Goal: Information Seeking & Learning: Learn about a topic

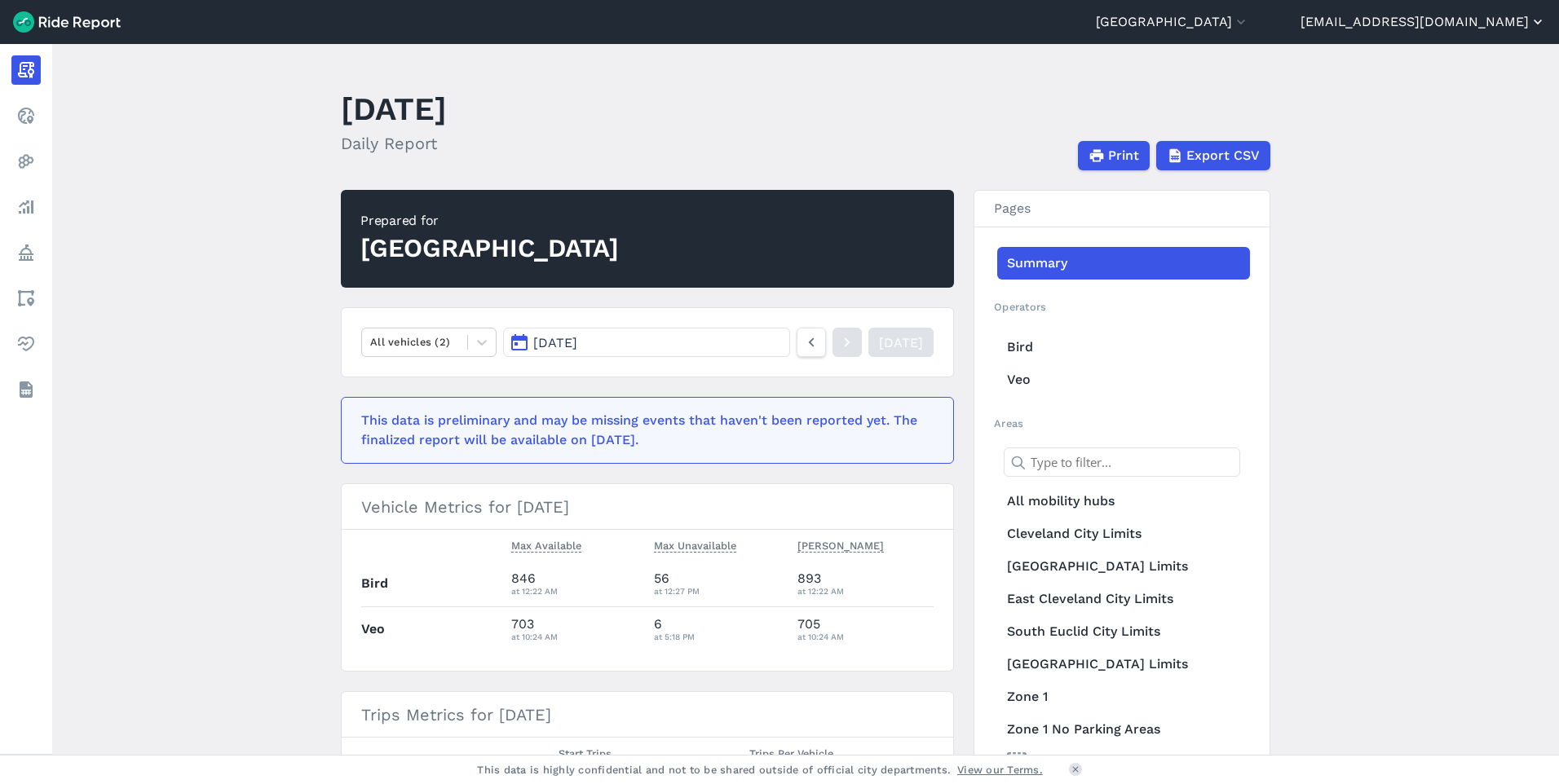
click at [1453, 26] on button "[EMAIL_ADDRESS][DOMAIN_NAME]" at bounding box center [1423, 22] width 245 height 19
click at [1434, 61] on link "Settings" at bounding box center [1448, 61] width 177 height 26
click at [1242, 23] on button "[GEOGRAPHIC_DATA]" at bounding box center [1172, 22] width 153 height 19
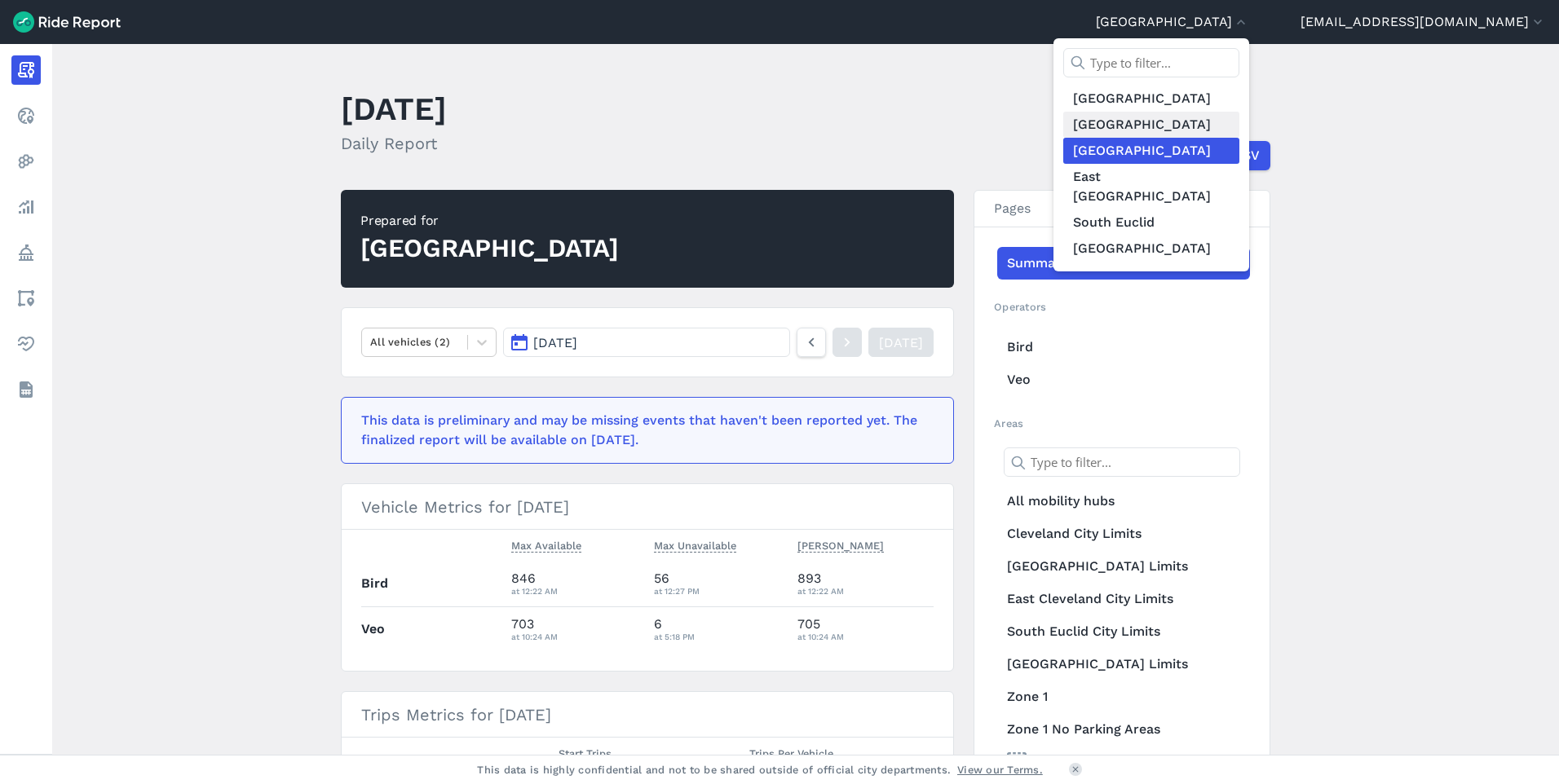
click at [1197, 121] on link "[GEOGRAPHIC_DATA]" at bounding box center [1151, 124] width 177 height 26
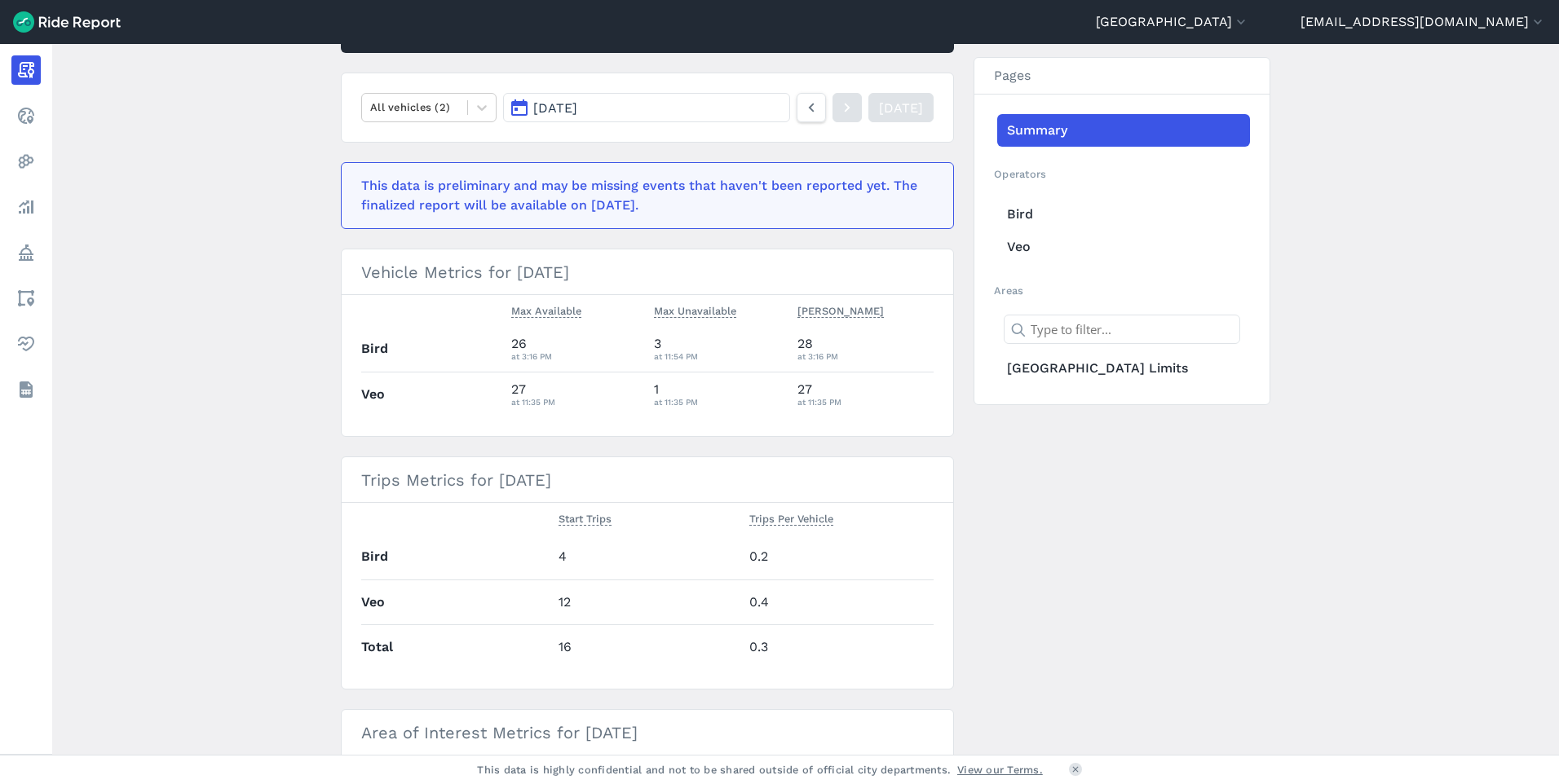
scroll to position [245, 0]
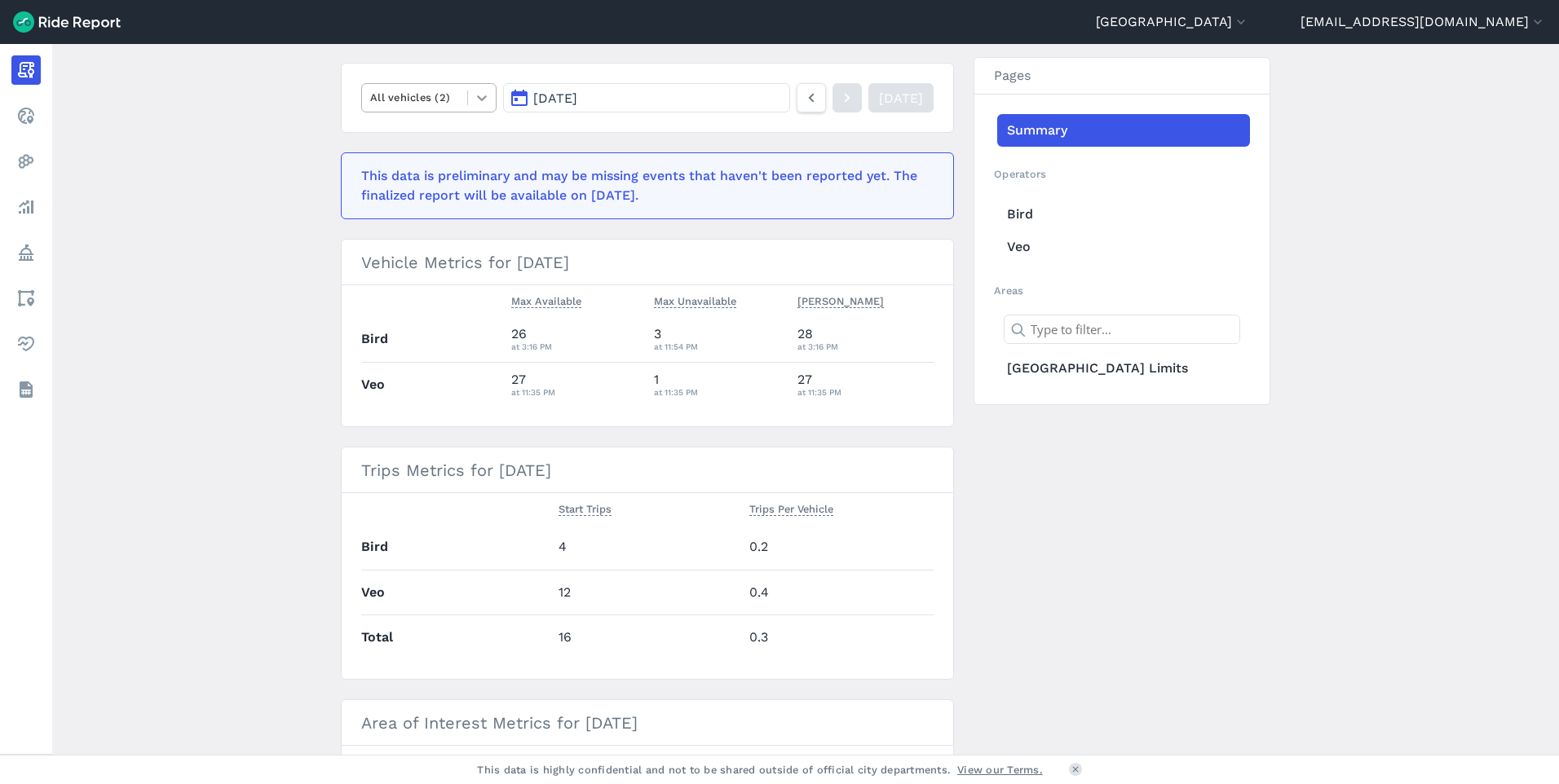
click at [468, 92] on div at bounding box center [481, 97] width 28 height 28
click at [465, 60] on article "Prepared for [GEOGRAPHIC_DATA] option E-Bikes focused, 2 of 3. 2 results availa…" at bounding box center [646, 418] width 613 height 946
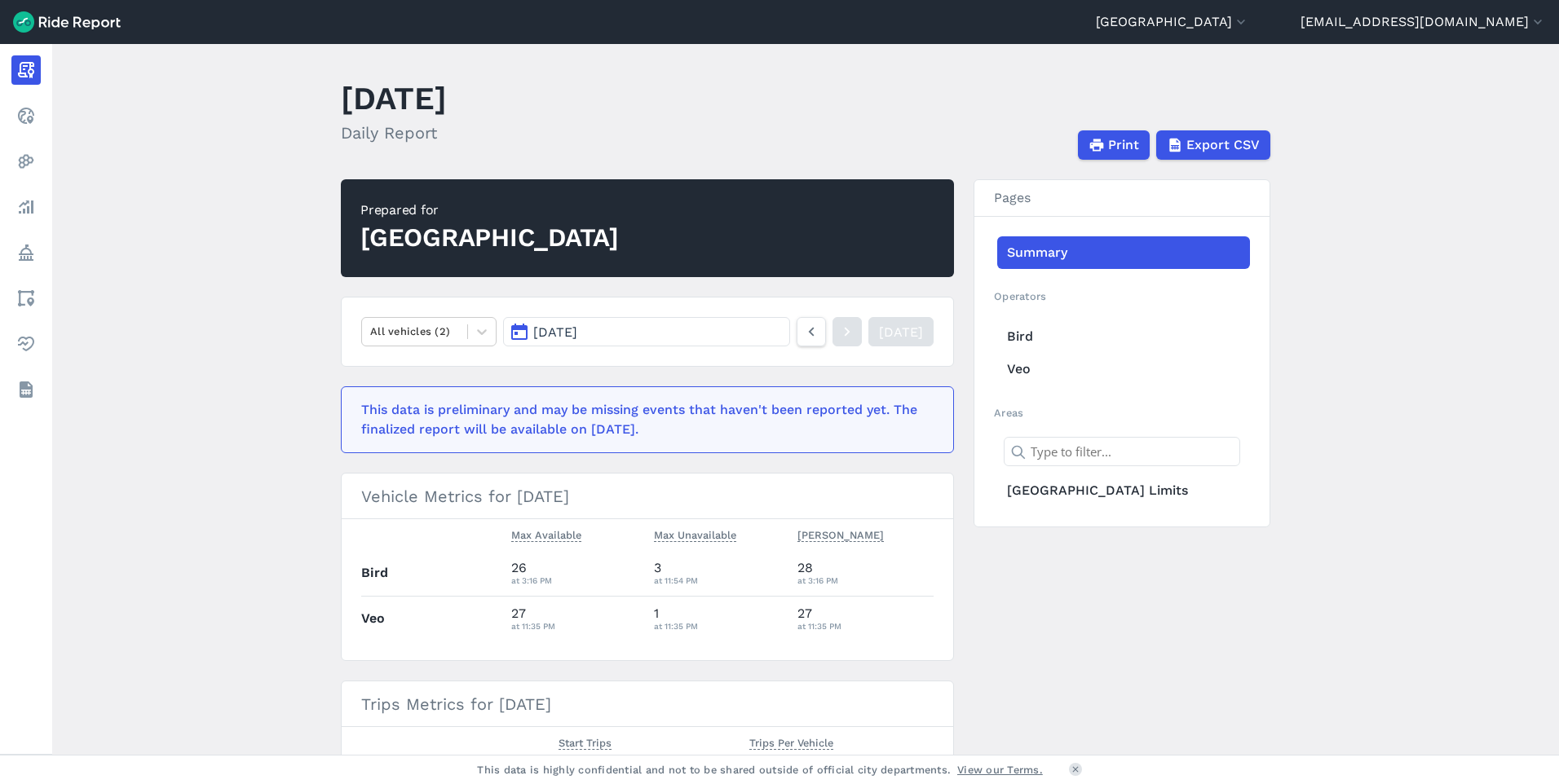
scroll to position [0, 0]
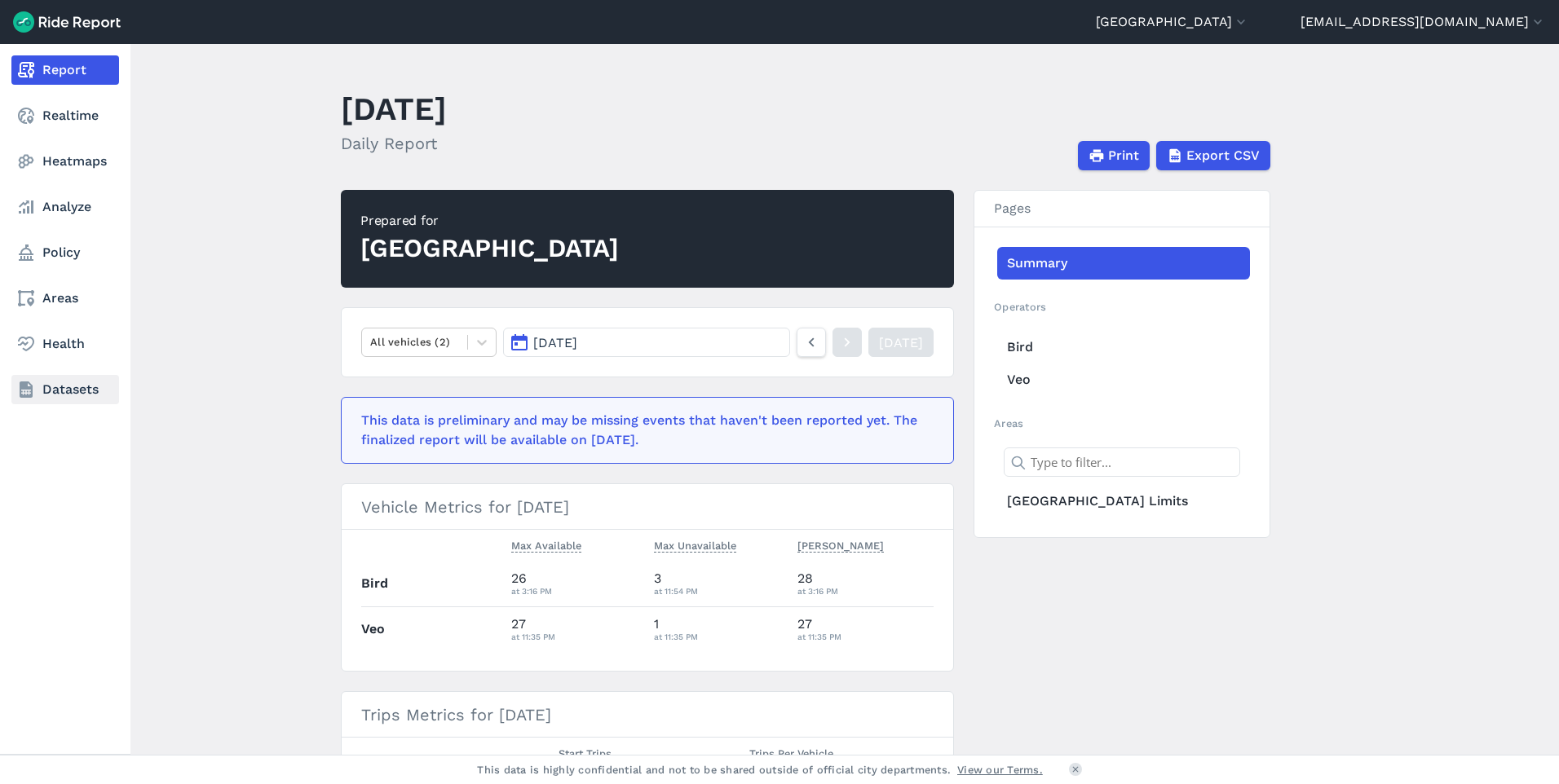
click at [66, 376] on link "Datasets" at bounding box center [66, 390] width 108 height 29
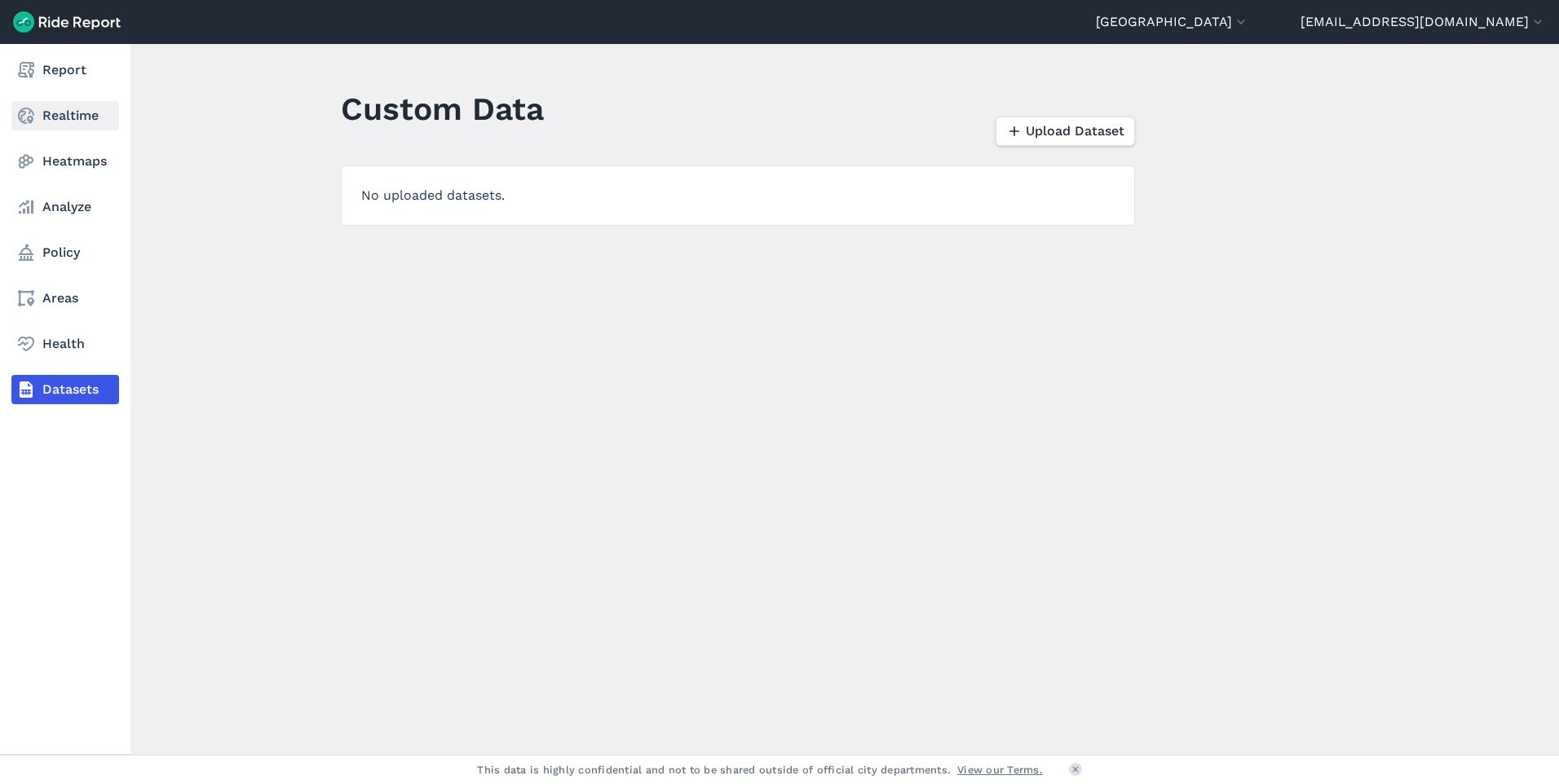
click at [92, 101] on link "Realtime" at bounding box center [66, 116] width 108 height 29
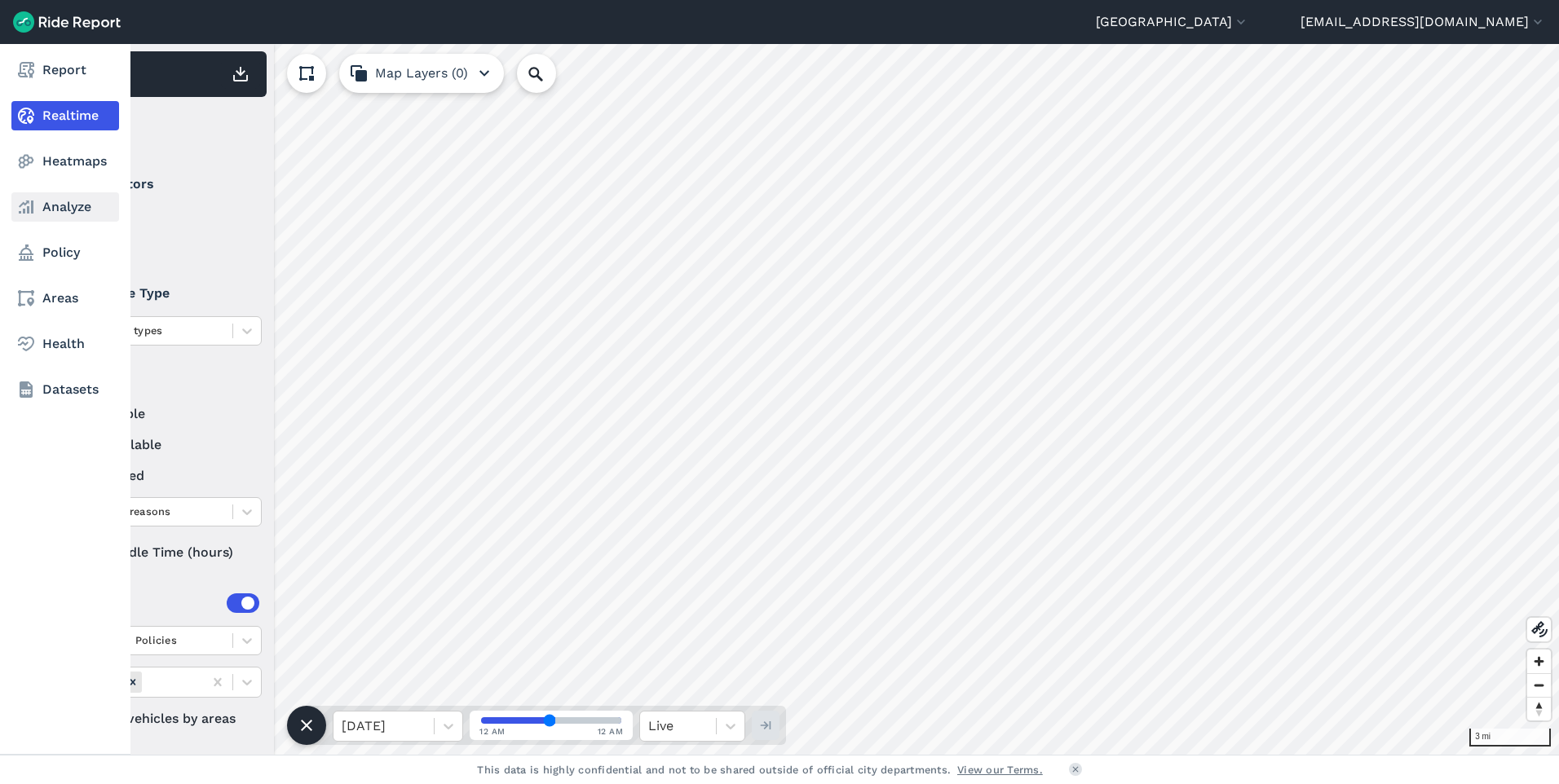
click at [76, 219] on link "Analyze" at bounding box center [66, 206] width 108 height 29
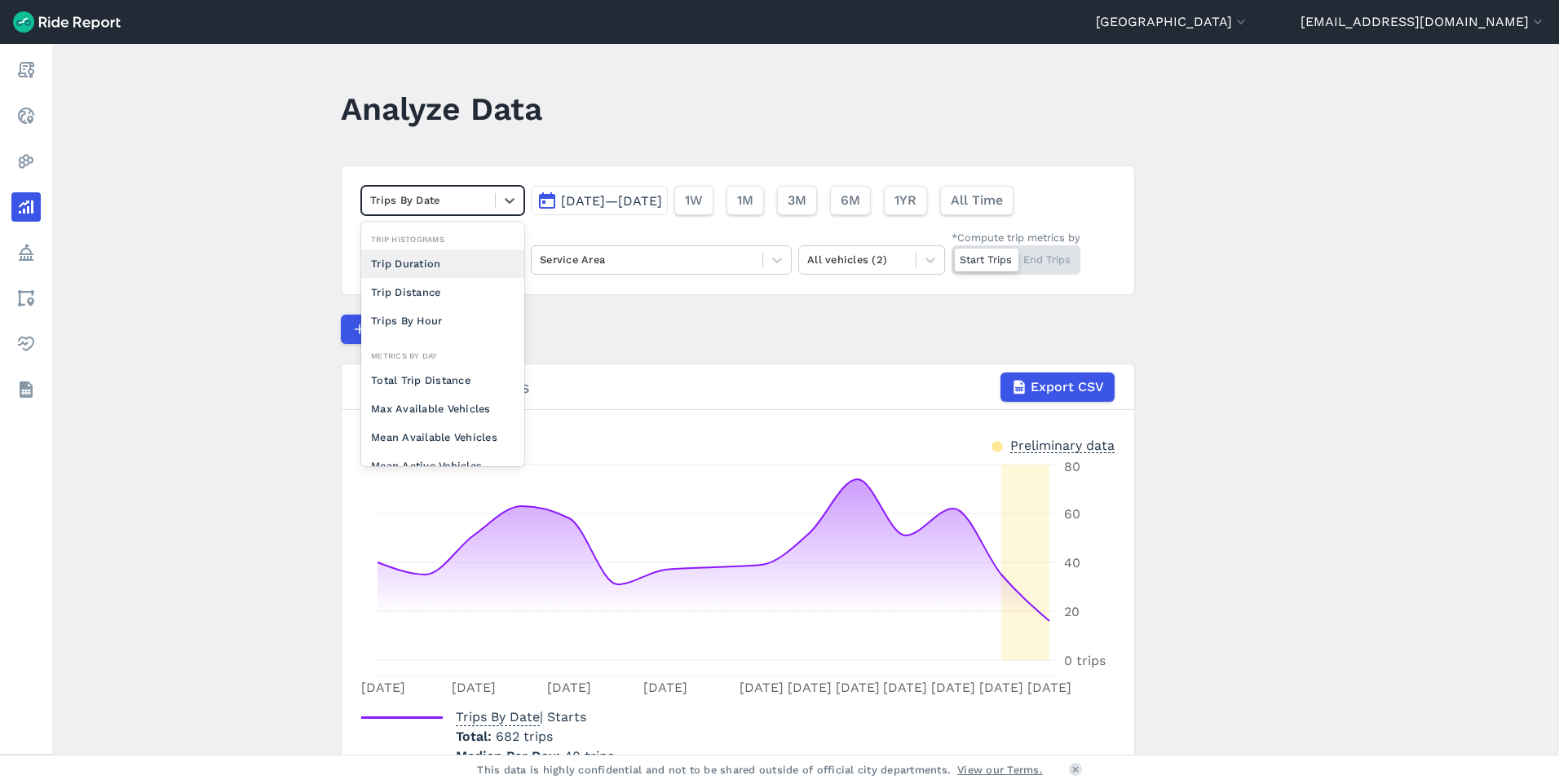
click at [476, 193] on div at bounding box center [428, 200] width 117 height 18
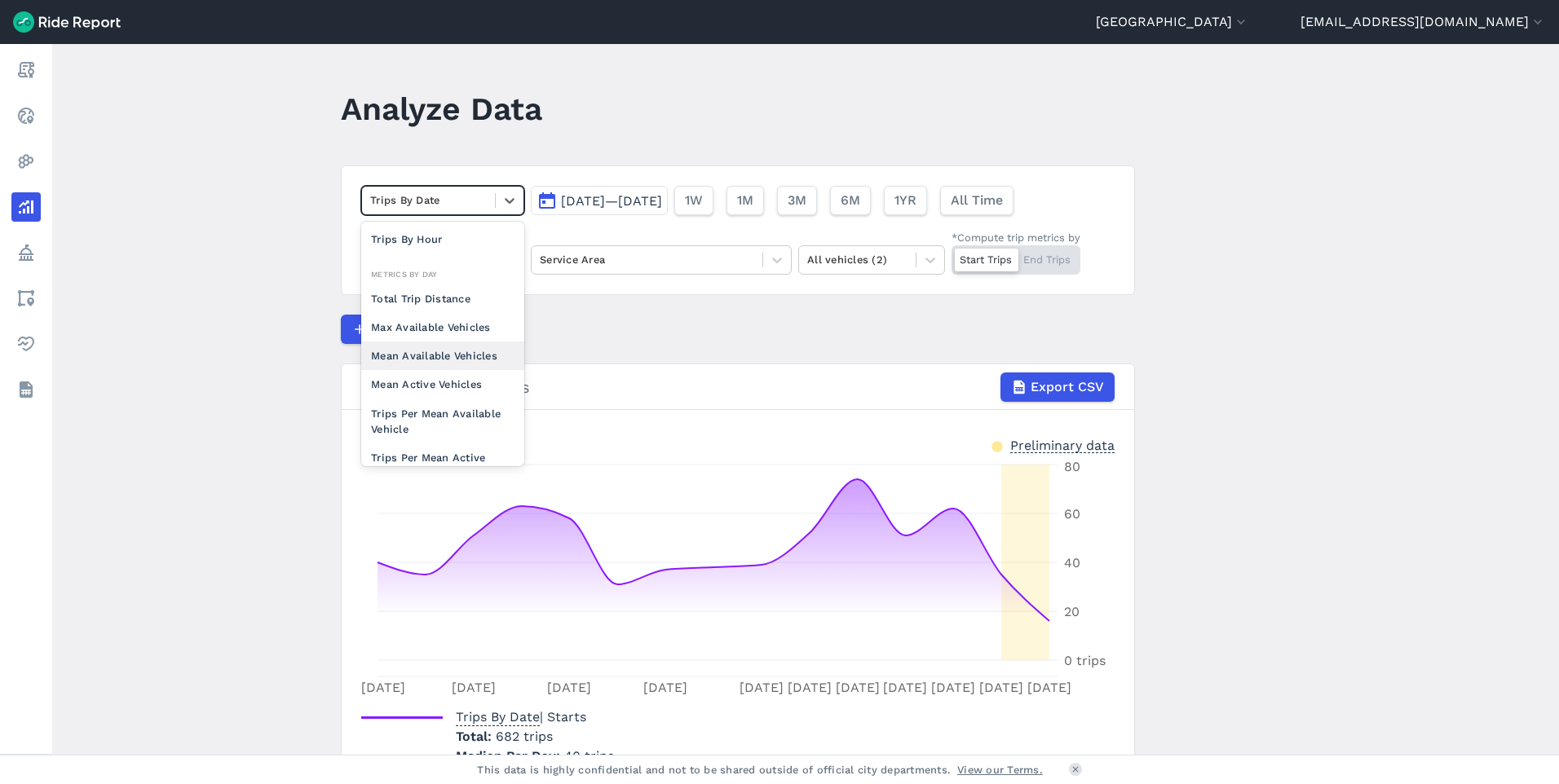
click at [452, 355] on div "Mean Available Vehicles" at bounding box center [442, 356] width 163 height 29
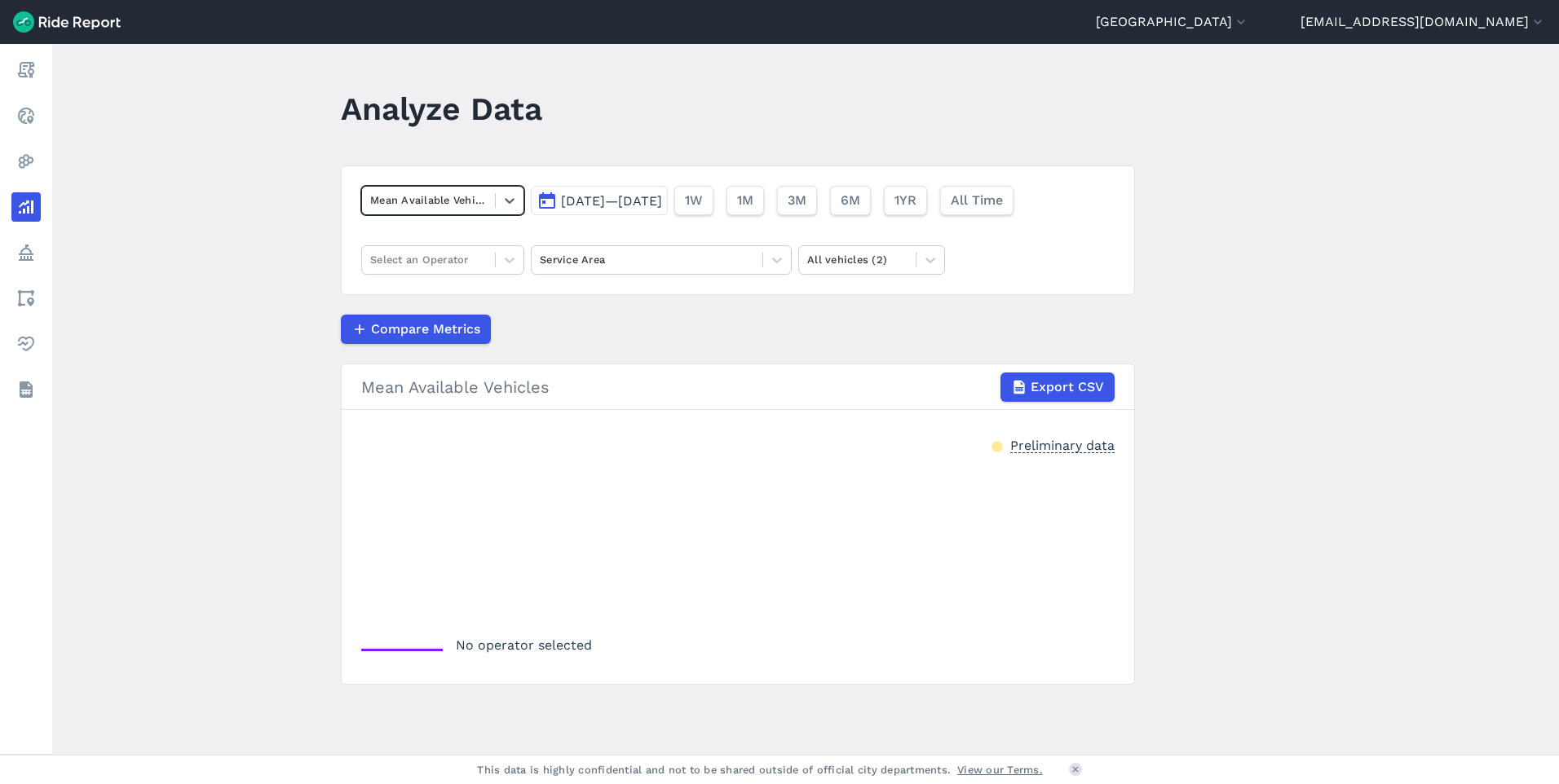
click at [575, 206] on span "[DATE]—[DATE]" at bounding box center [611, 201] width 101 height 15
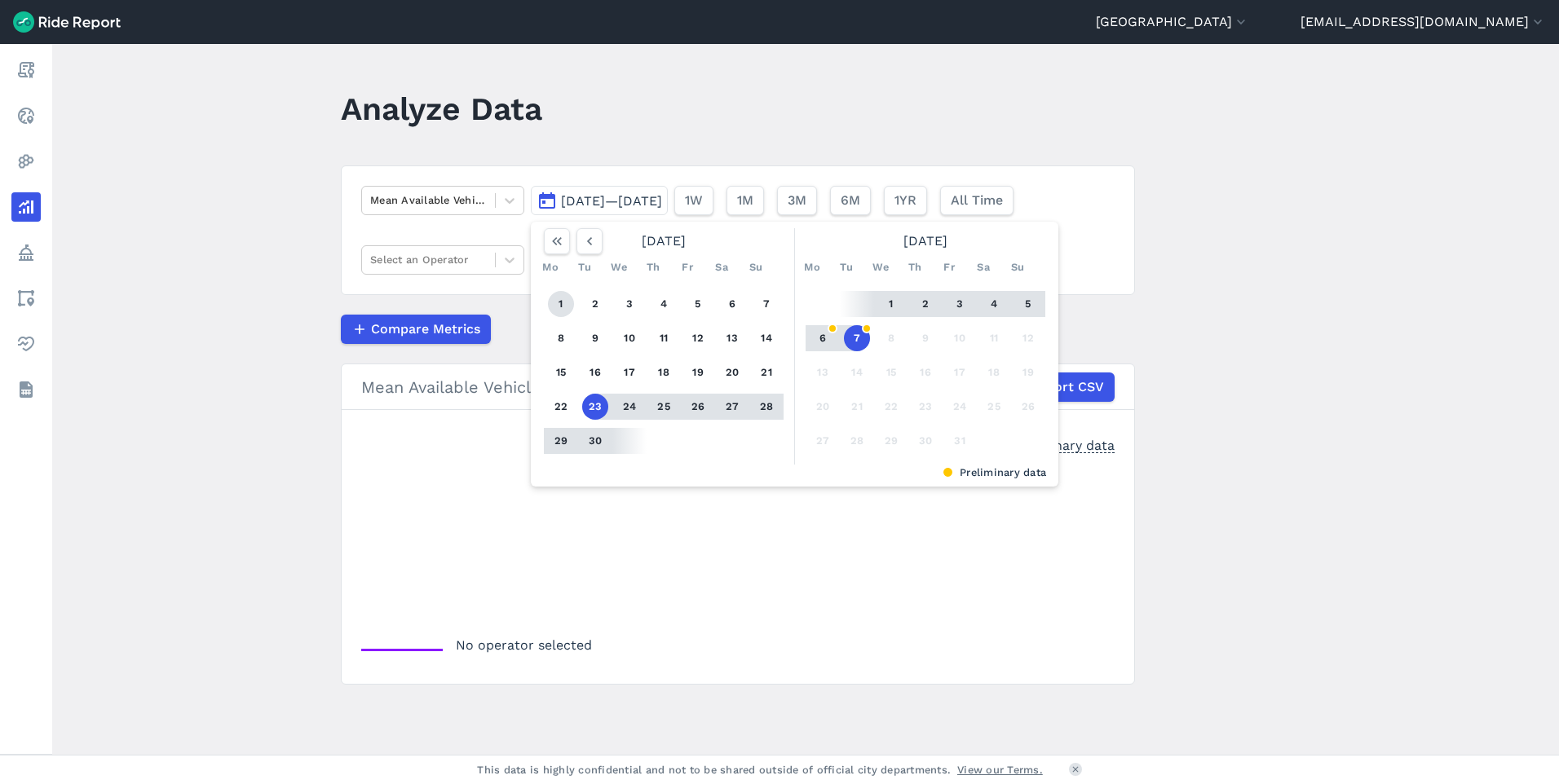
click at [562, 300] on button "1" at bounding box center [561, 304] width 26 height 26
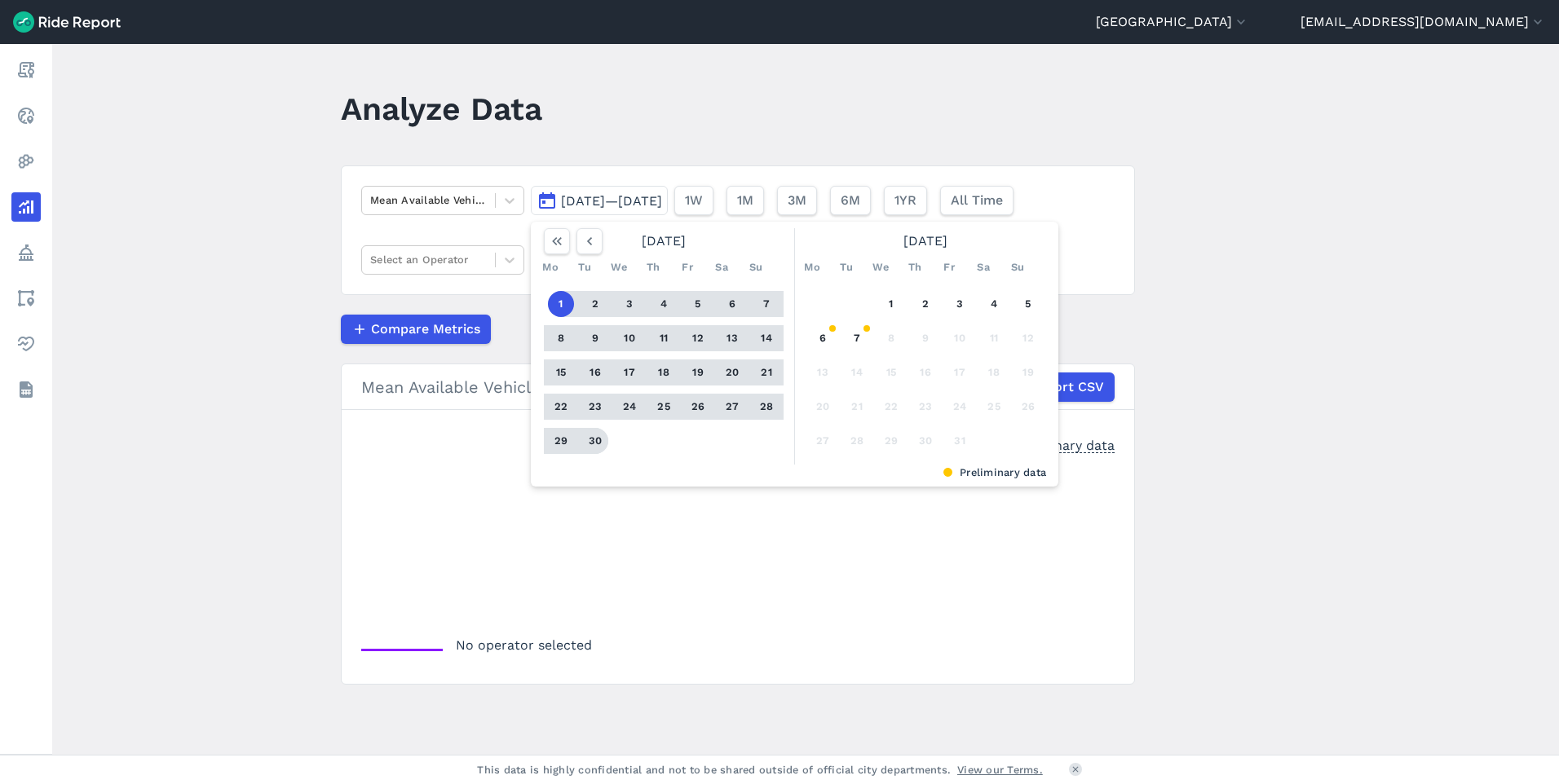
click at [593, 437] on button "30" at bounding box center [594, 441] width 26 height 26
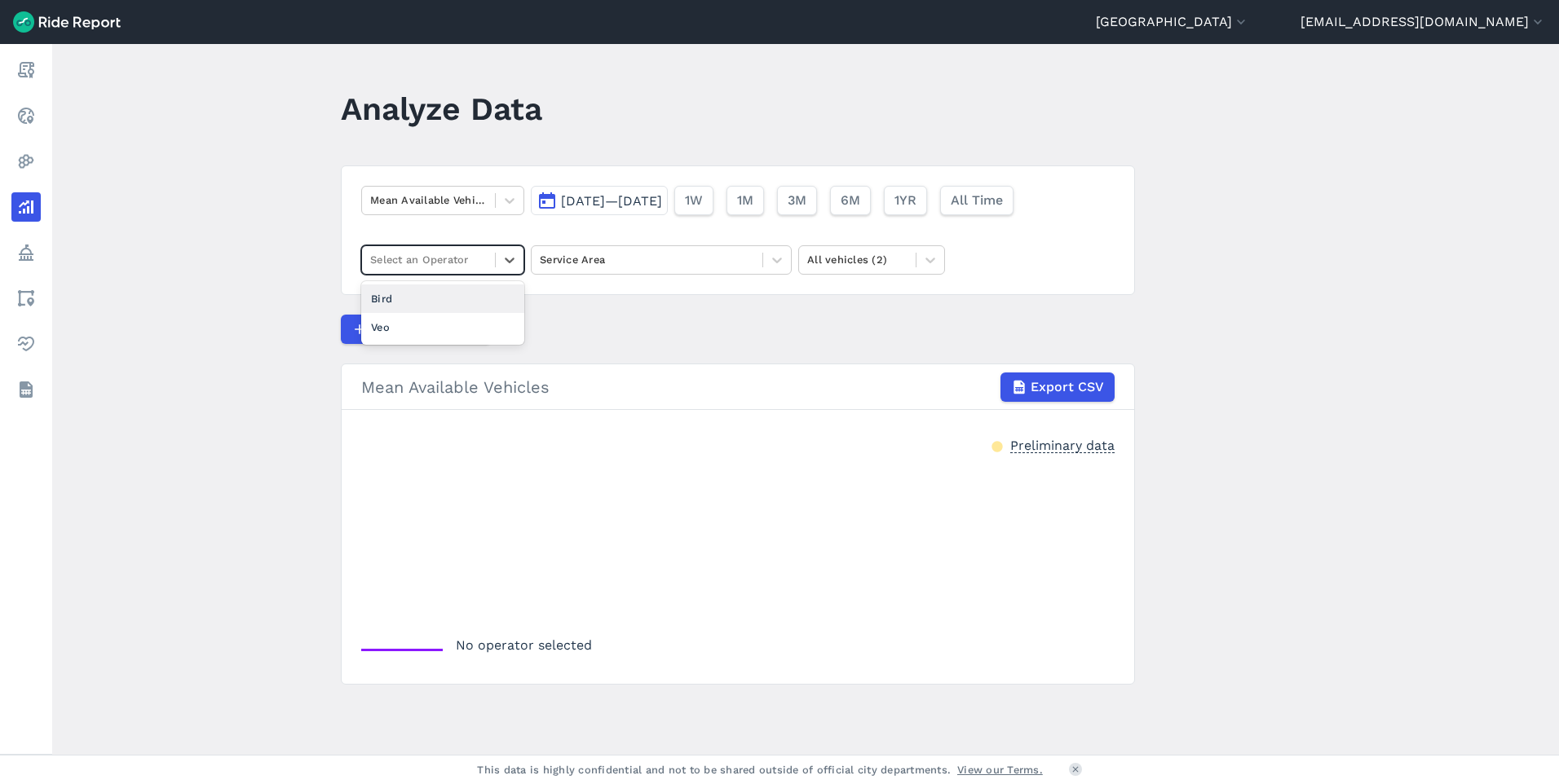
click at [438, 254] on div at bounding box center [428, 258] width 117 height 18
click at [452, 318] on div "Veo" at bounding box center [442, 327] width 163 height 29
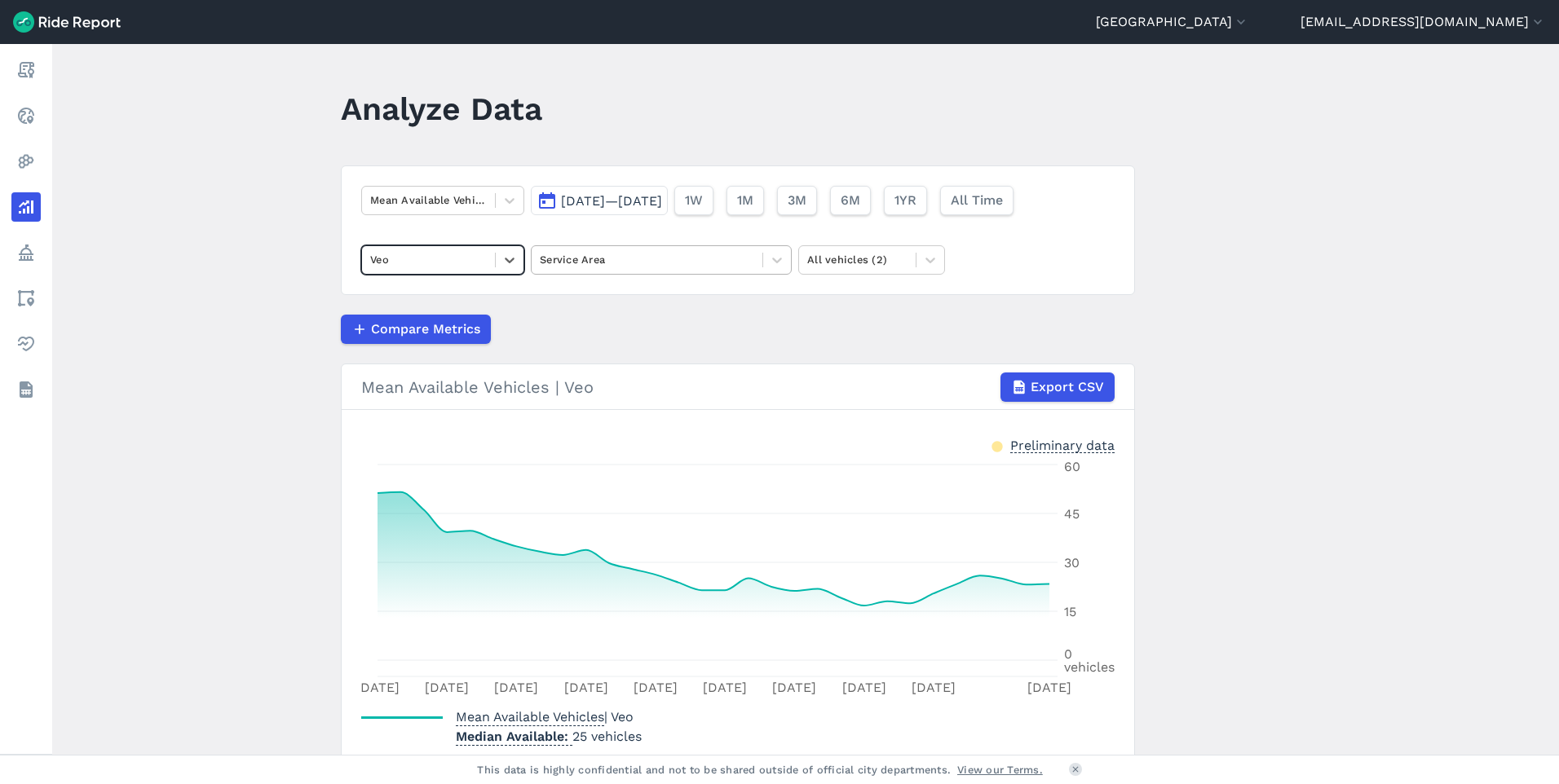
click at [719, 260] on div at bounding box center [646, 258] width 214 height 18
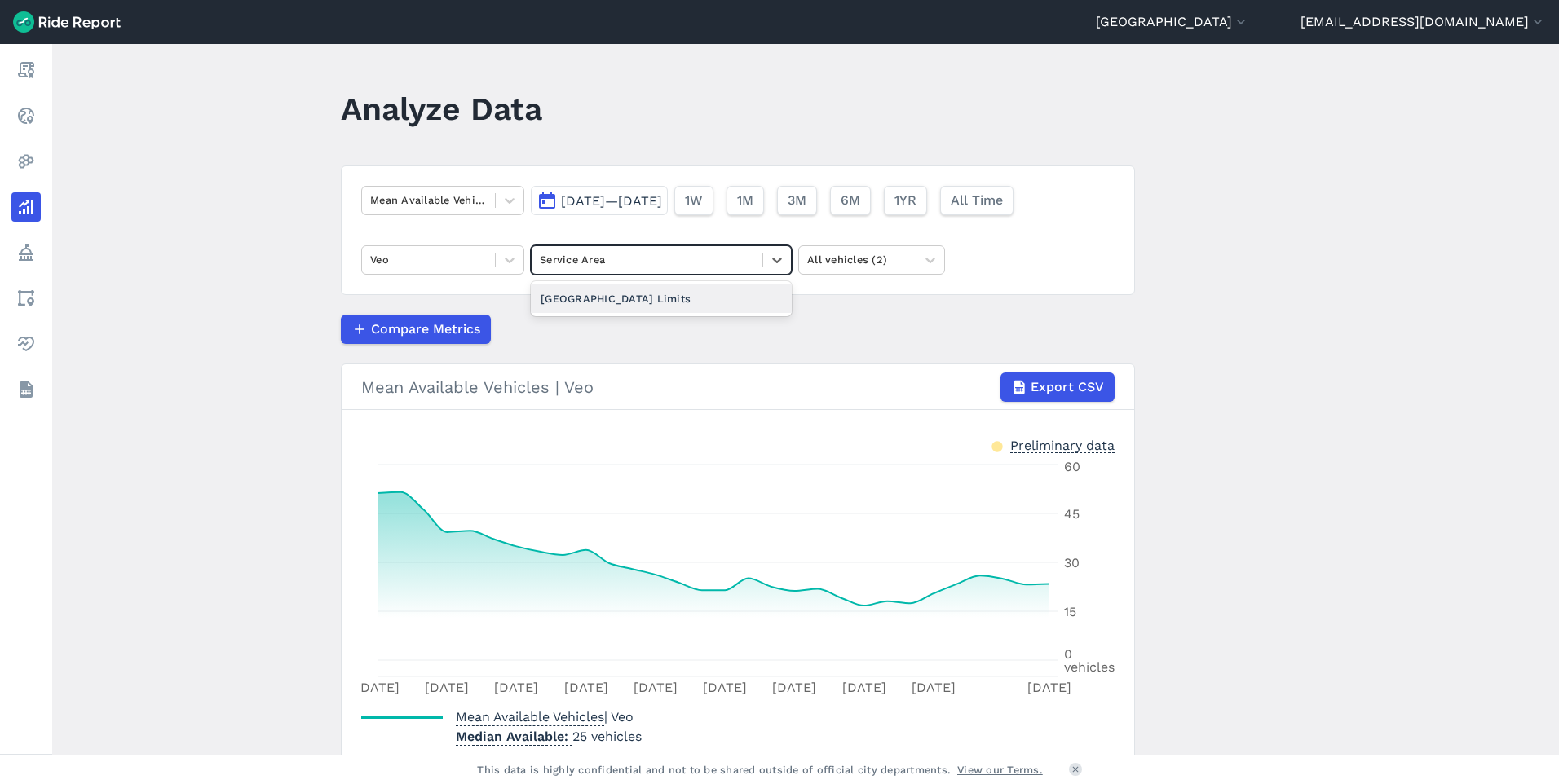
click at [697, 297] on div "[GEOGRAPHIC_DATA] Limits" at bounding box center [661, 299] width 260 height 29
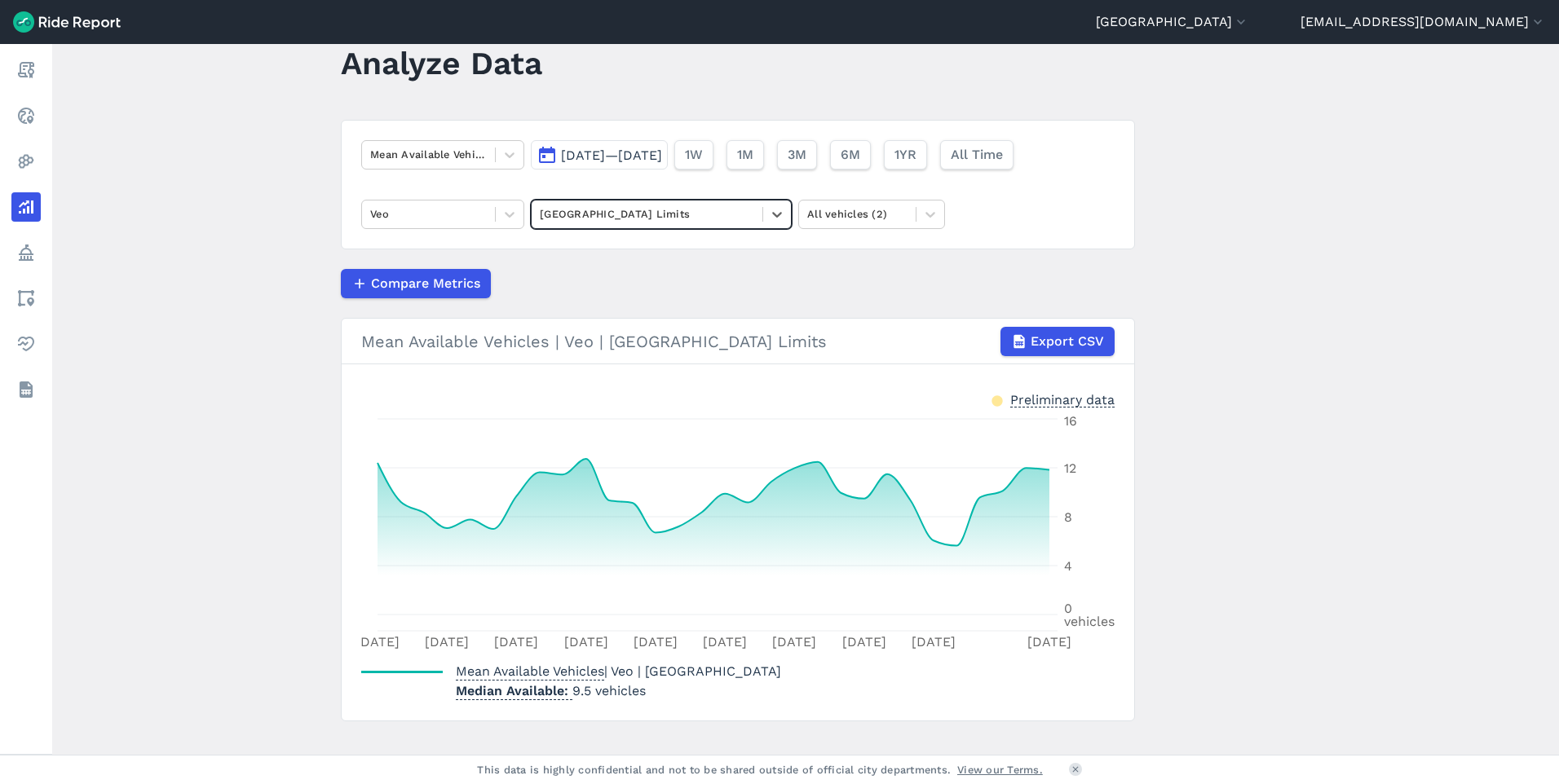
scroll to position [71, 0]
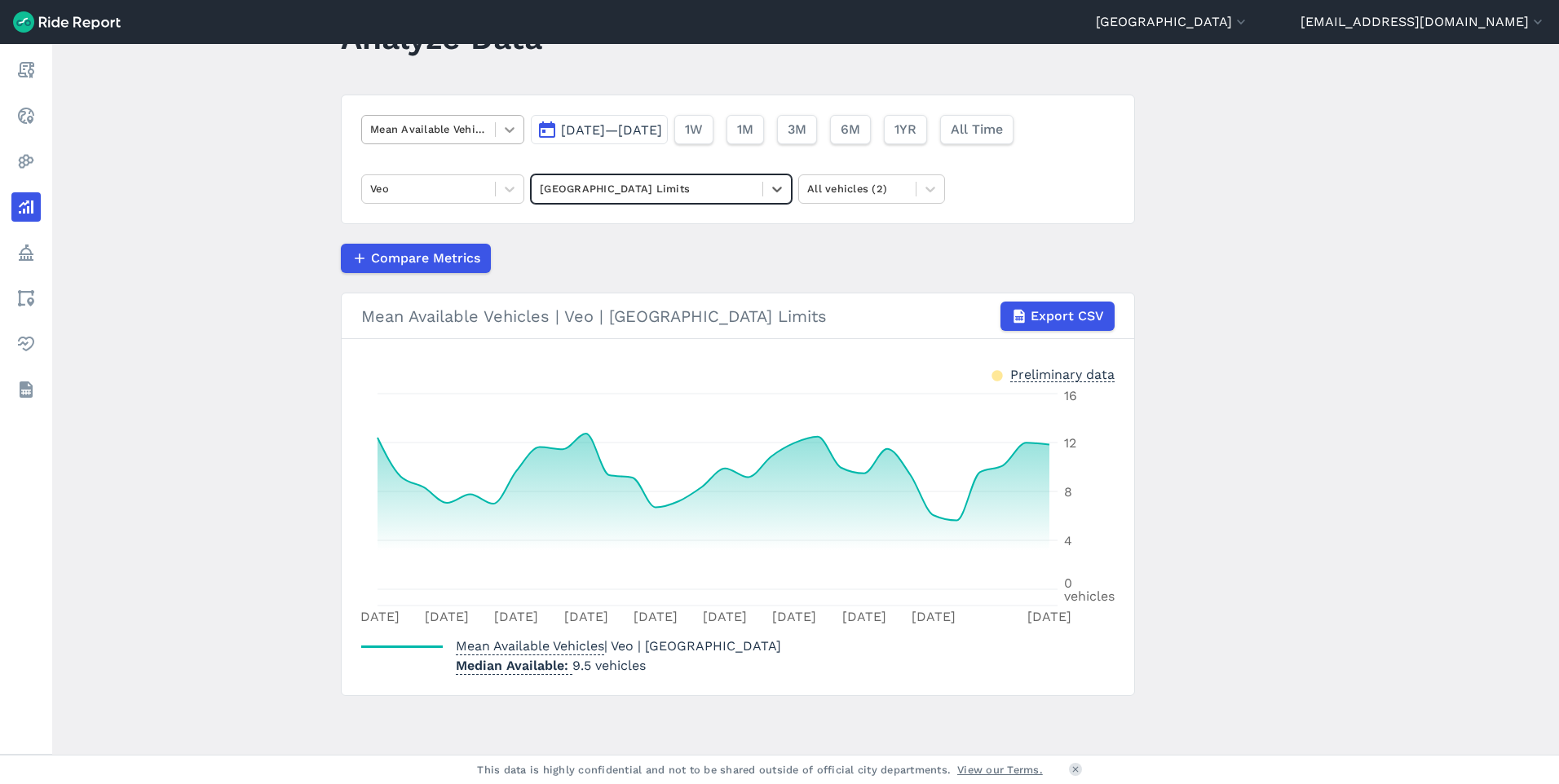
click at [504, 123] on icon at bounding box center [509, 129] width 16 height 16
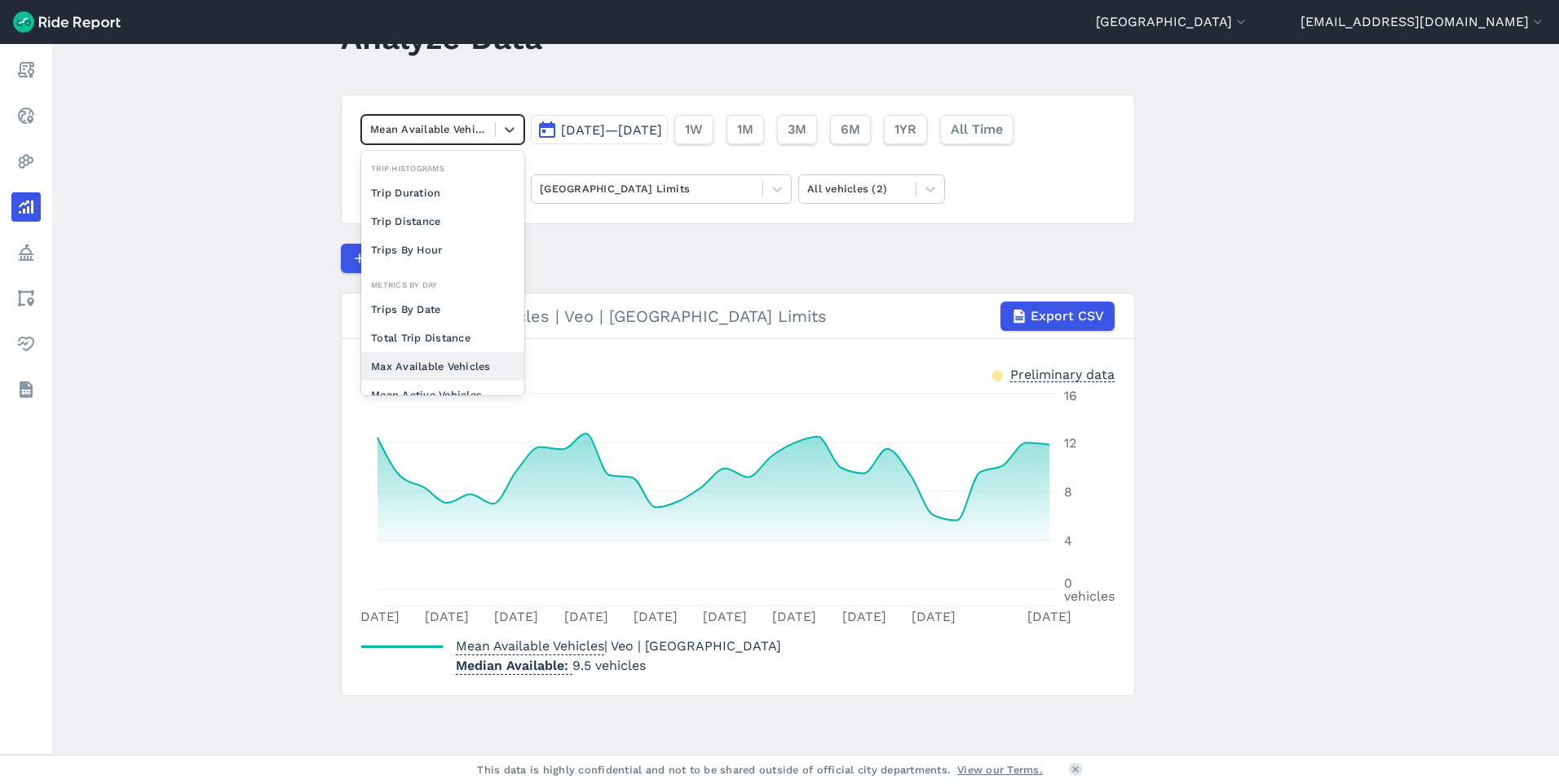
click at [436, 365] on div "Max Available Vehicles" at bounding box center [442, 366] width 163 height 29
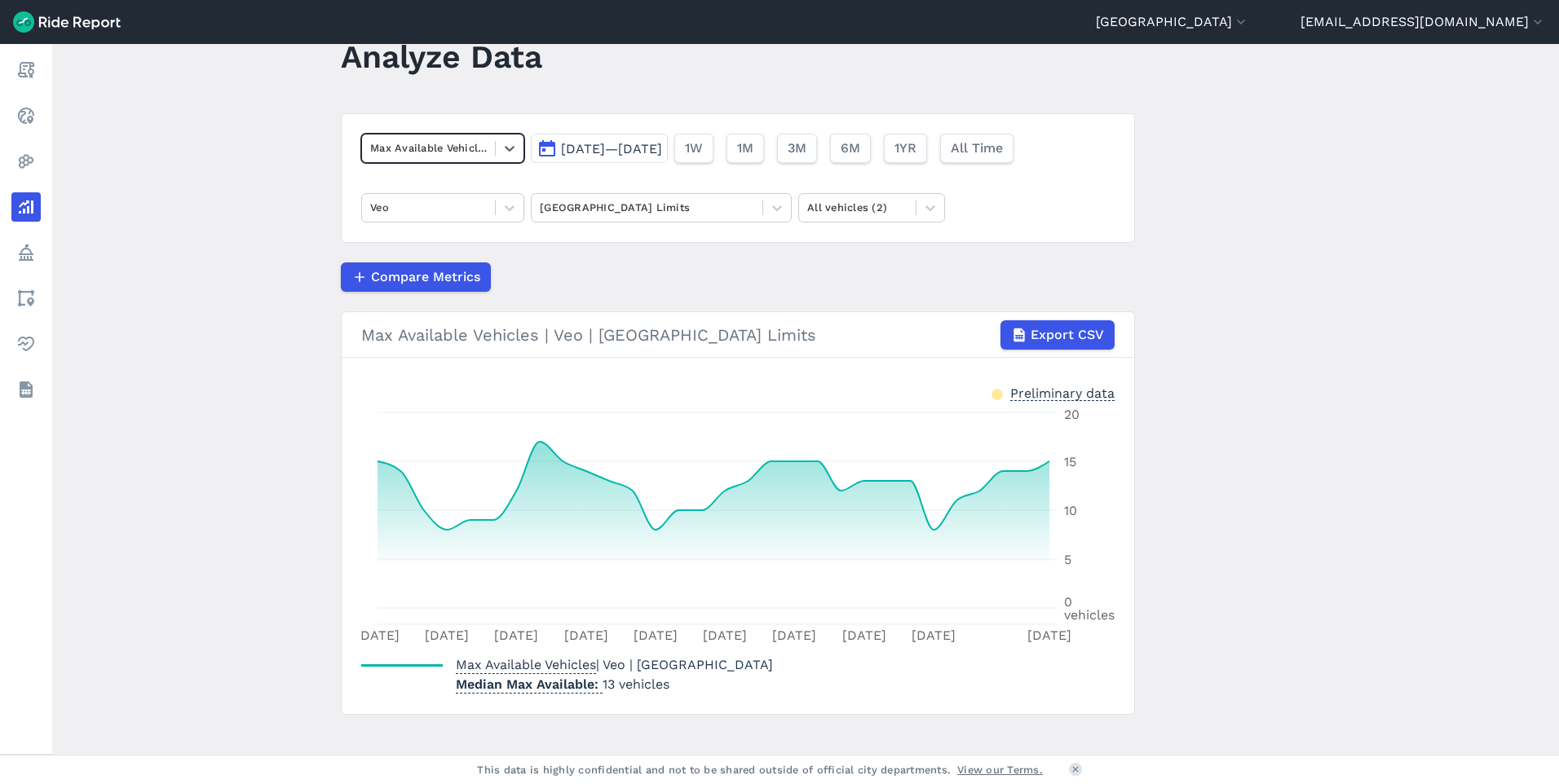
scroll to position [71, 0]
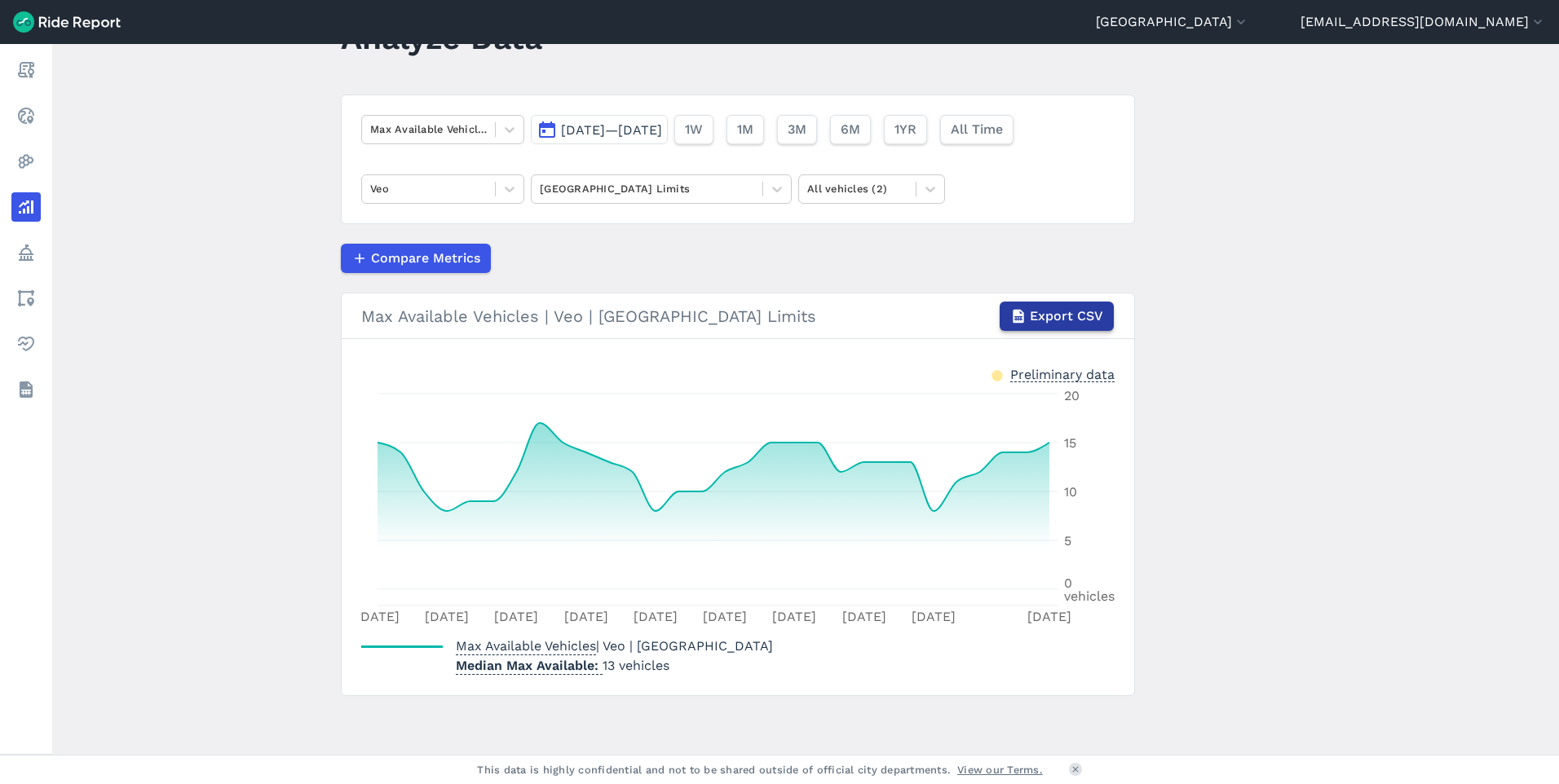
click at [1042, 309] on span "Export CSV" at bounding box center [1066, 316] width 73 height 19
click at [762, 183] on span at bounding box center [762, 188] width 1 height 14
click at [1191, 216] on main "Analyze Data Max Available Vehicles [DATE]—[DATE] 1W 1M 3M 6M 1YR All Time Veo …" at bounding box center [806, 399] width 1507 height 711
click at [1249, 22] on button "[GEOGRAPHIC_DATA]" at bounding box center [1172, 22] width 153 height 19
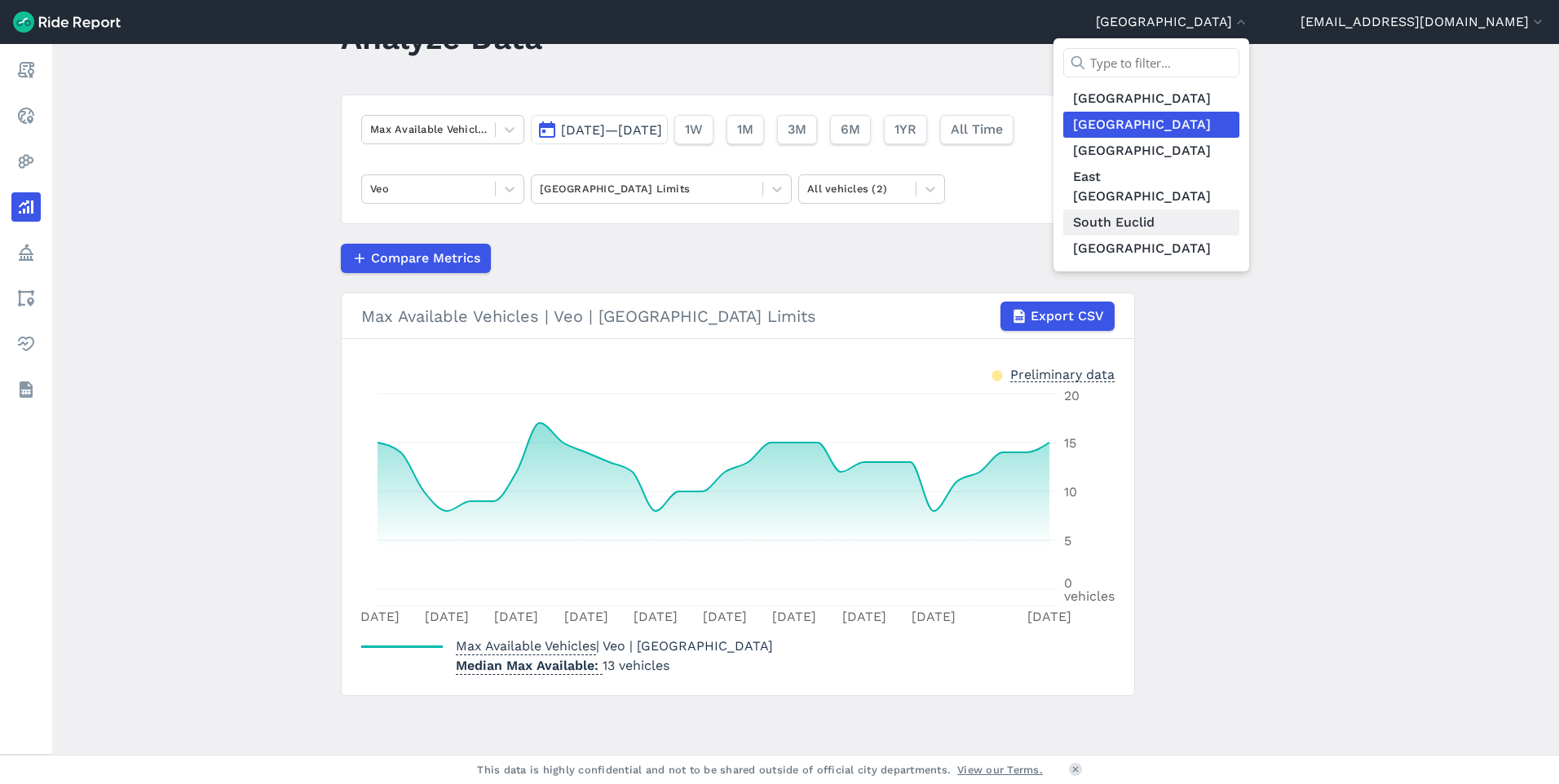
click at [1207, 209] on link "South Euclid" at bounding box center [1151, 222] width 177 height 26
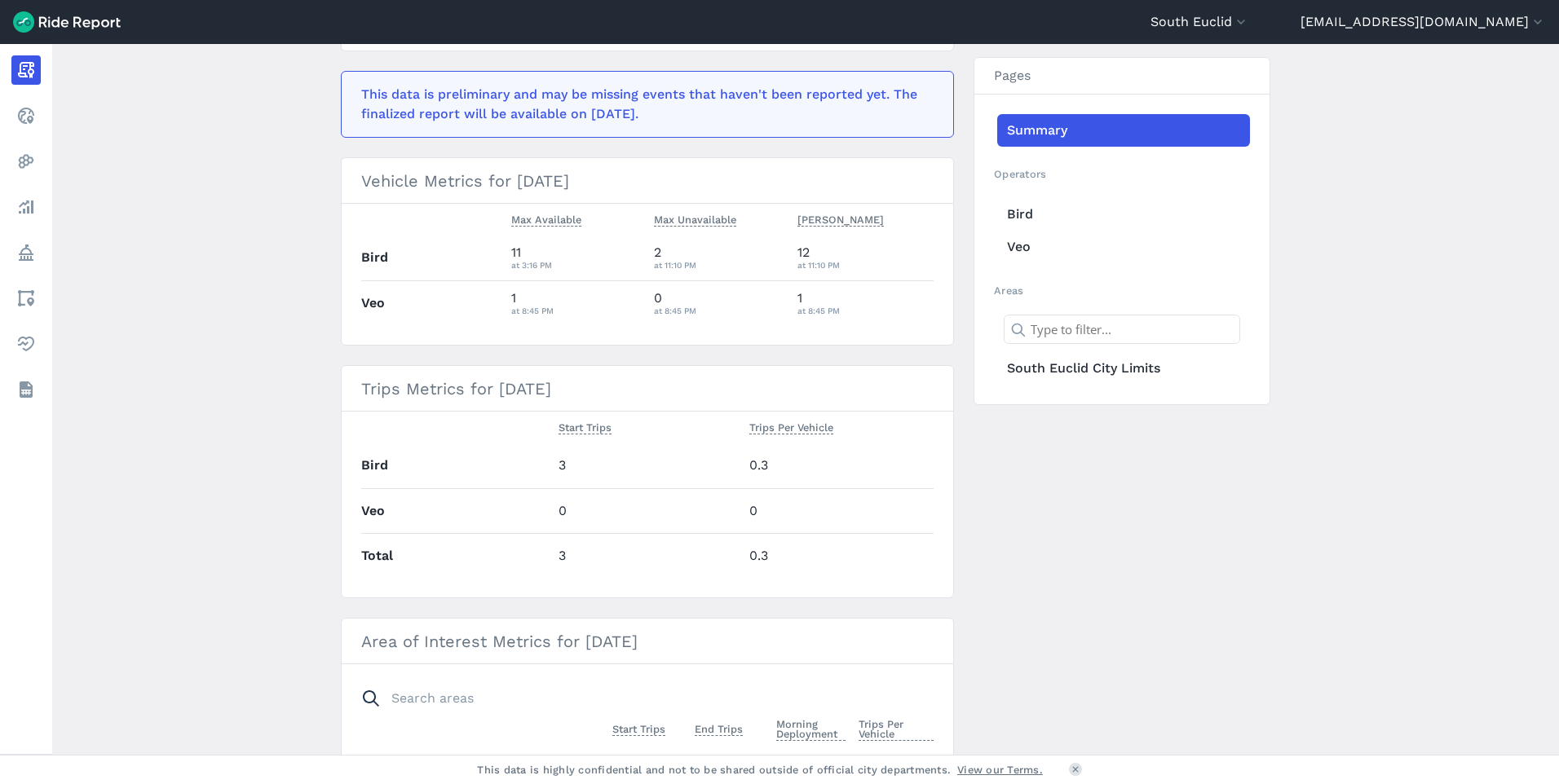
scroll to position [82, 0]
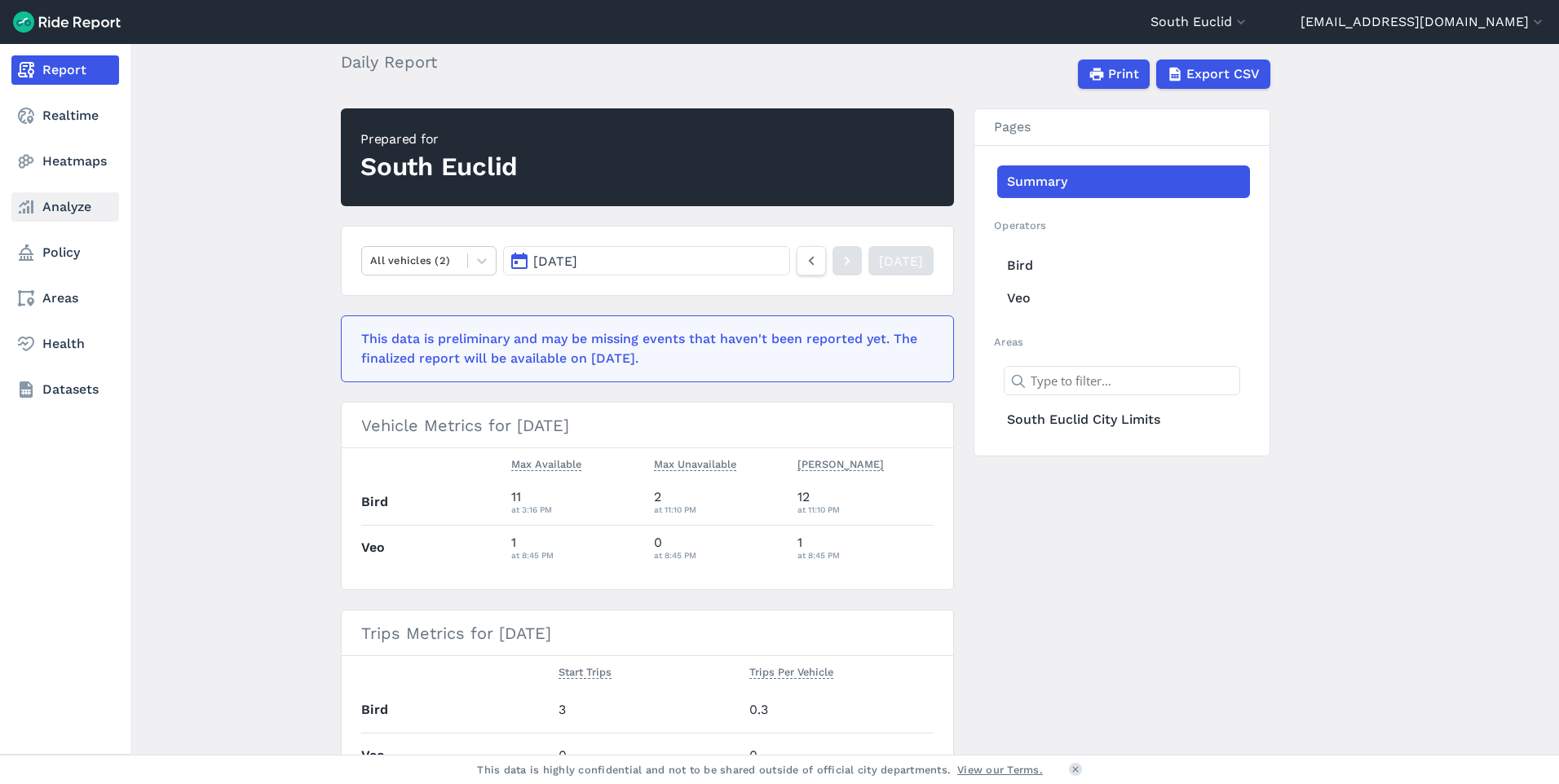
click at [89, 204] on link "Analyze" at bounding box center [66, 206] width 108 height 29
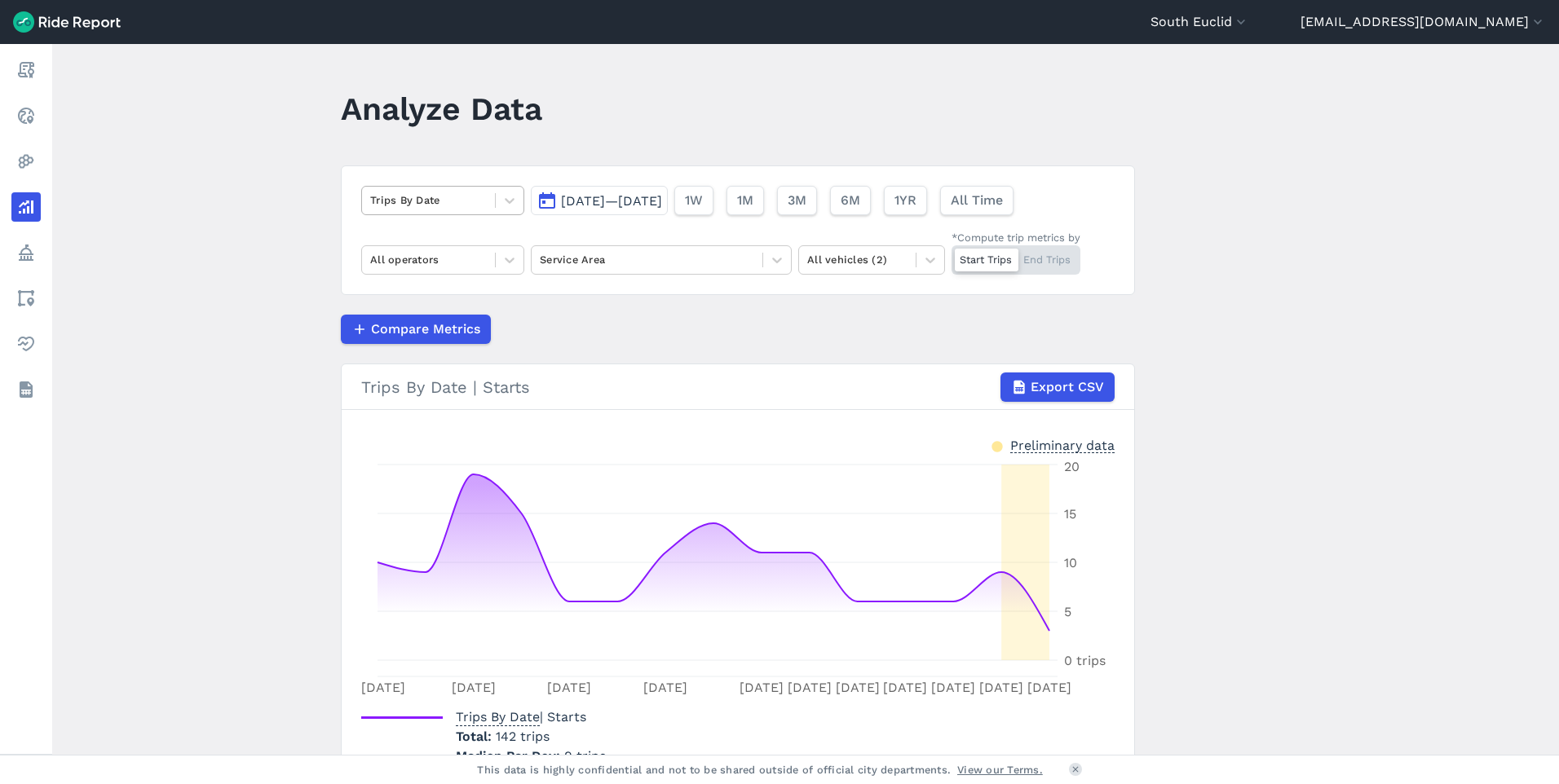
click at [478, 206] on div at bounding box center [428, 200] width 117 height 18
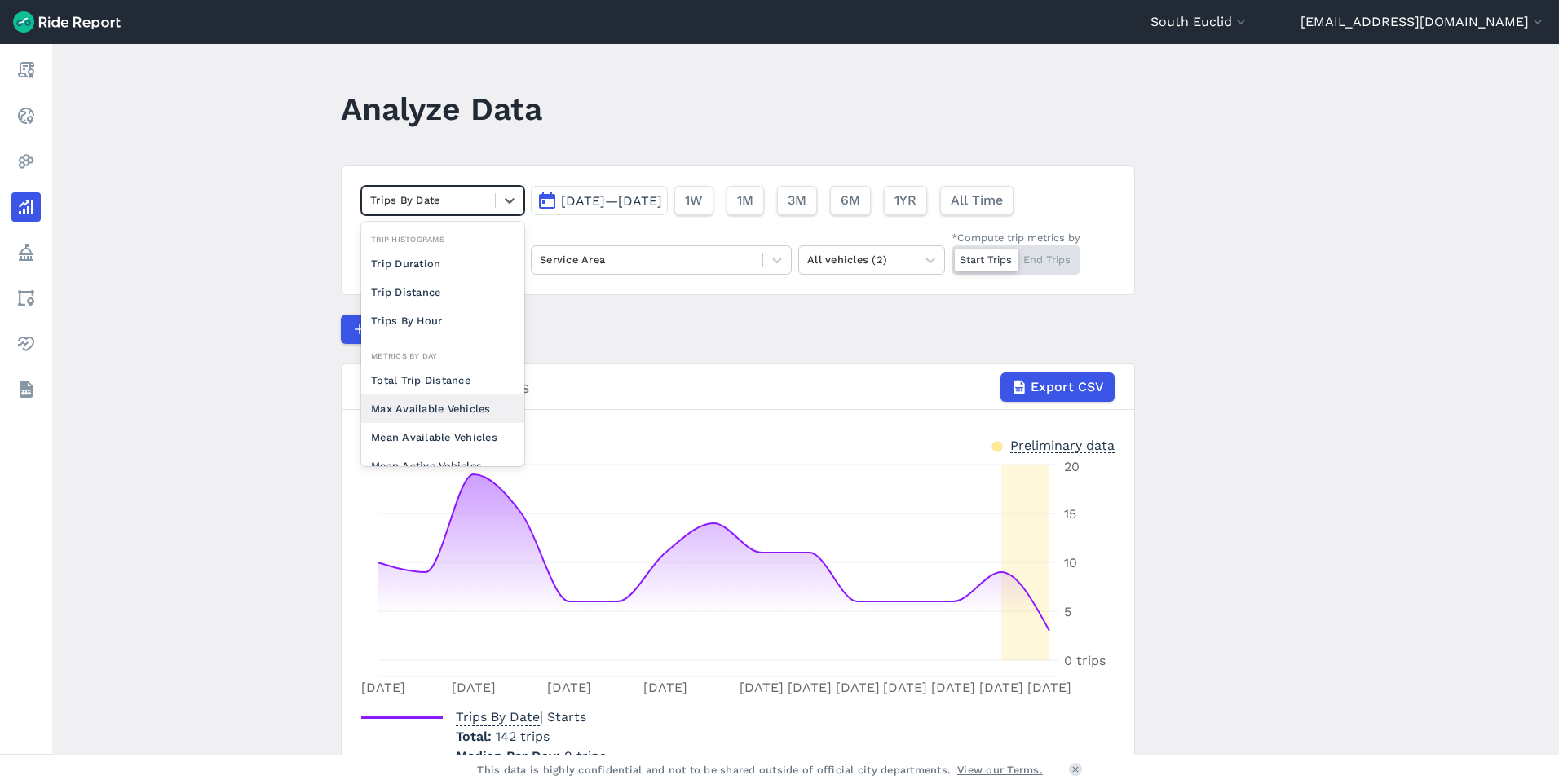
click at [451, 410] on div "Max Available Vehicles" at bounding box center [442, 409] width 163 height 29
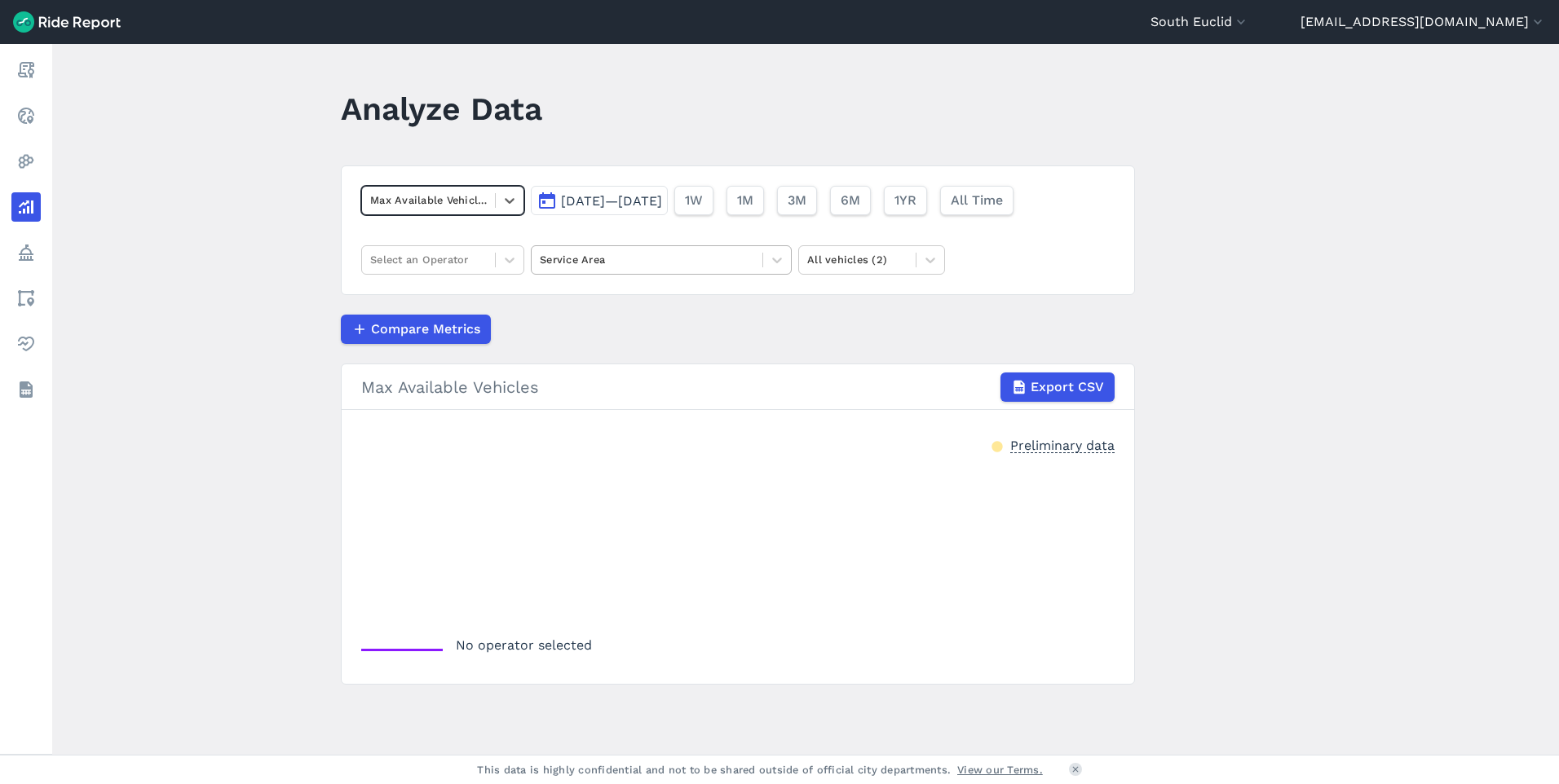
click at [643, 261] on div at bounding box center [646, 258] width 214 height 18
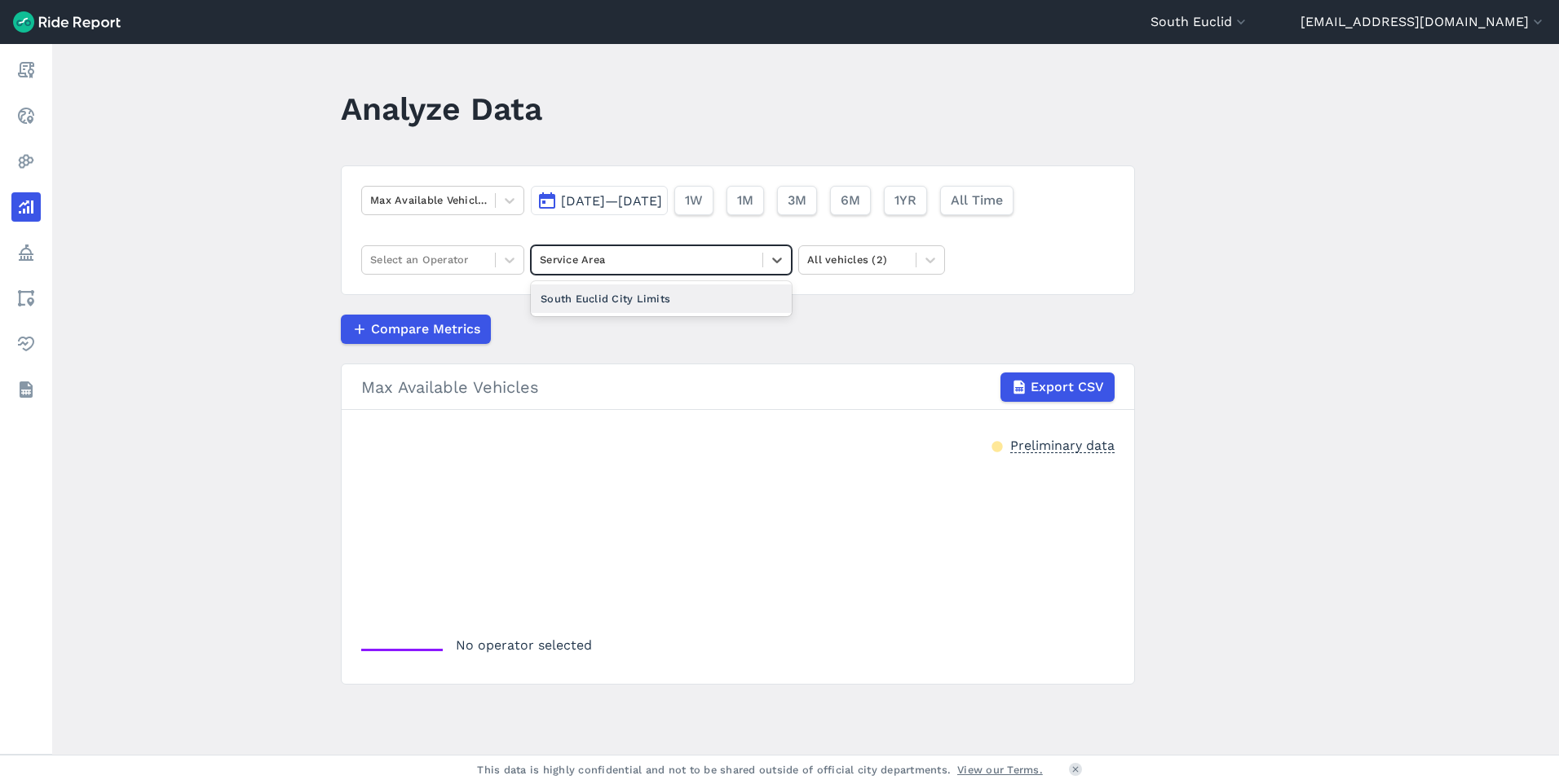
click at [687, 301] on div "South Euclid City Limits" at bounding box center [661, 299] width 260 height 29
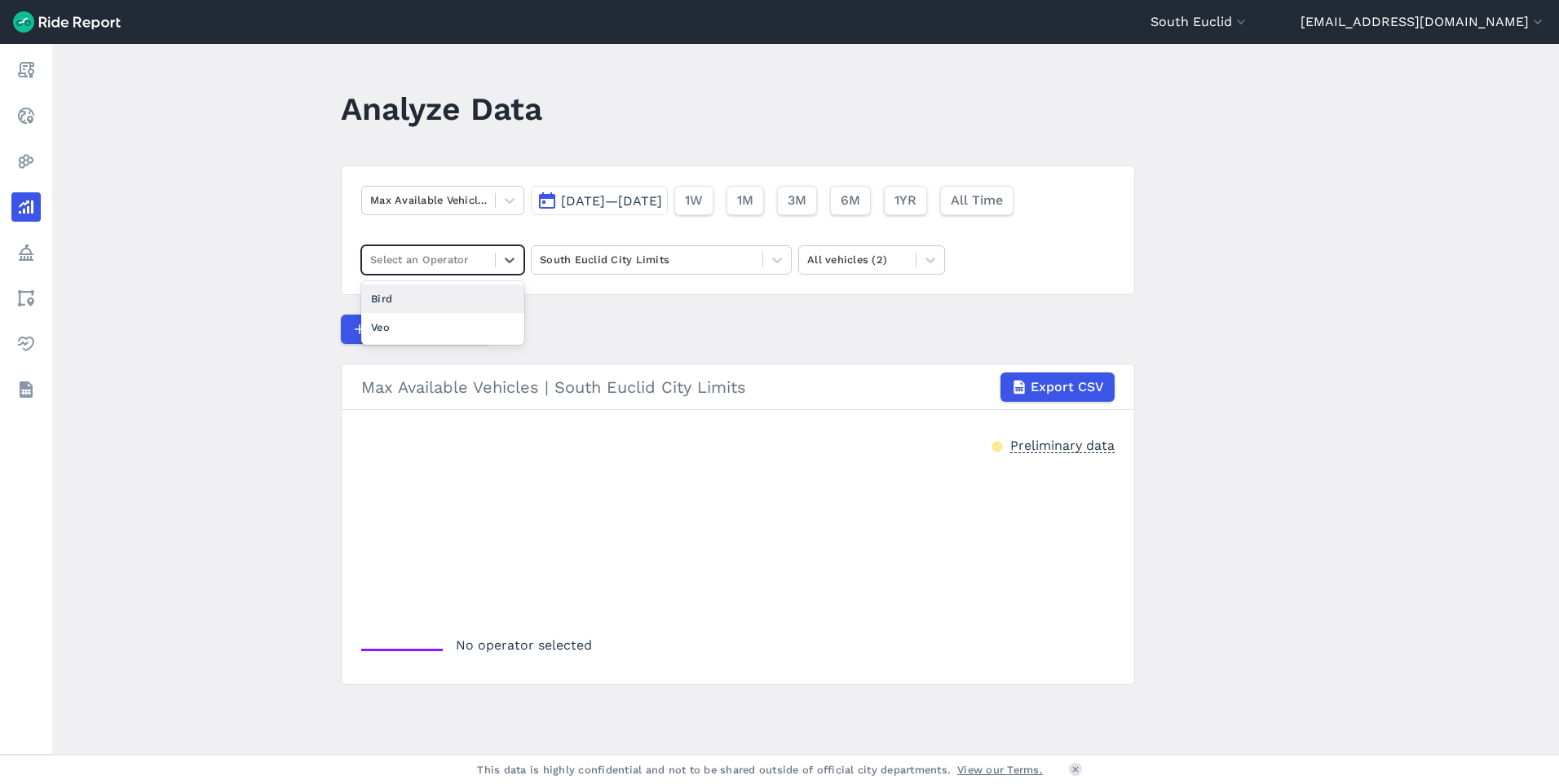
click at [465, 260] on div at bounding box center [428, 258] width 117 height 18
click at [446, 325] on div "Veo" at bounding box center [442, 327] width 163 height 29
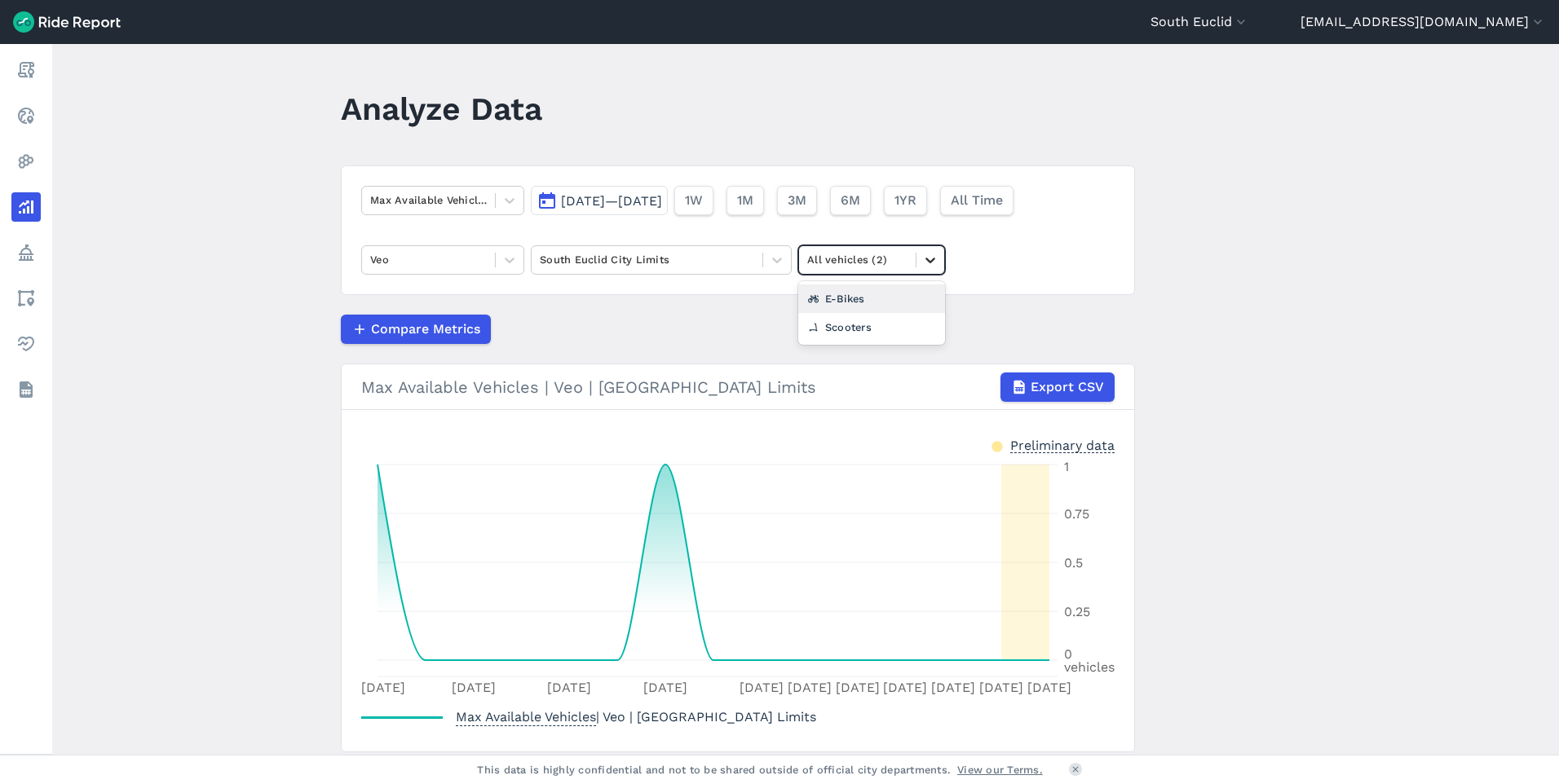
click at [919, 250] on div at bounding box center [930, 259] width 28 height 28
click at [1023, 265] on div "Max Available Vehicles [DATE]—[DATE] 1W 1M 3M 6M 1YR All Time Veo South Euclid …" at bounding box center [737, 230] width 794 height 129
click at [1067, 382] on span "Export CSV" at bounding box center [1066, 387] width 73 height 19
click at [620, 205] on span "[DATE]—[DATE]" at bounding box center [611, 201] width 101 height 15
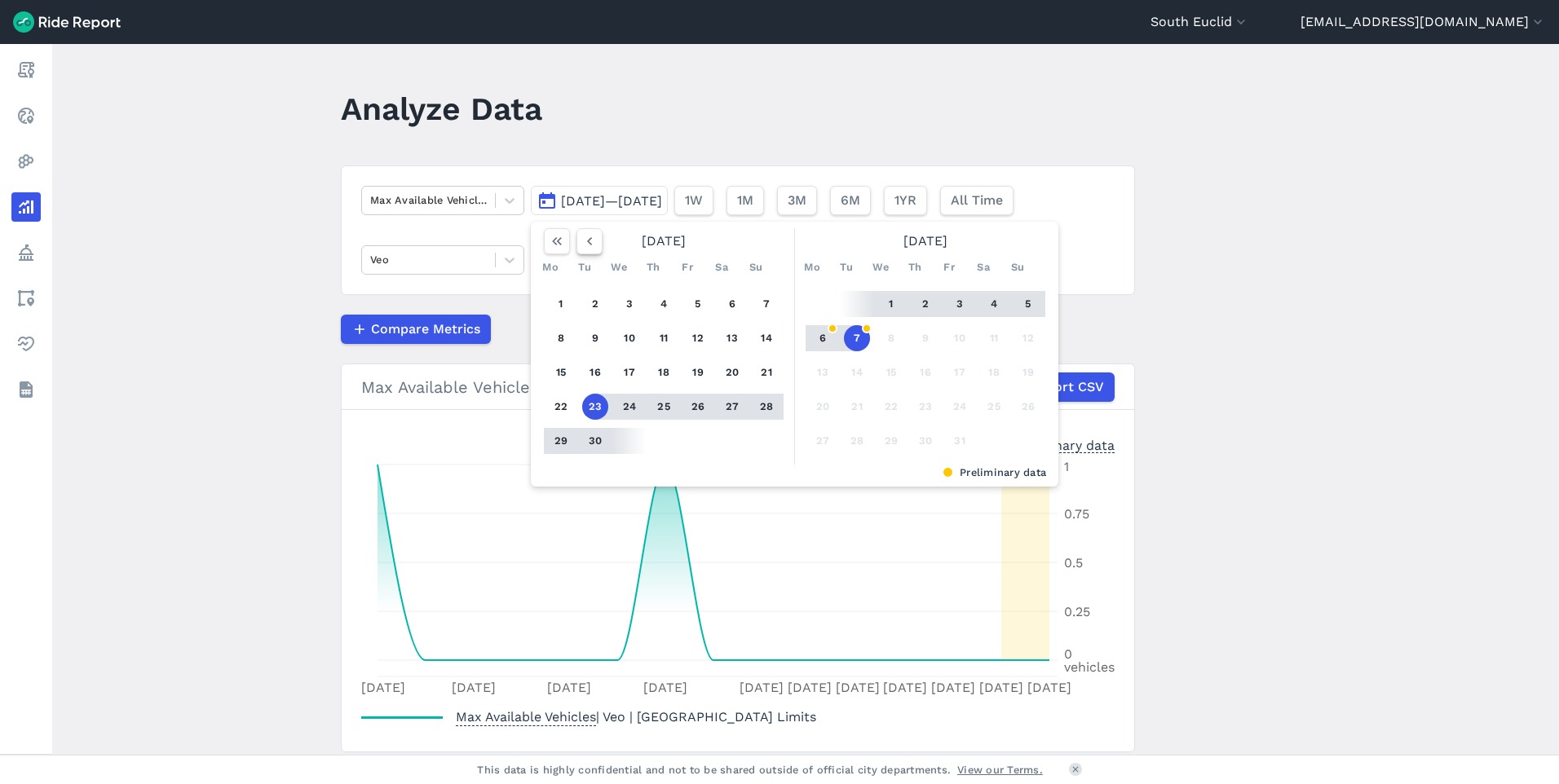
click at [591, 248] on icon "button" at bounding box center [589, 241] width 16 height 16
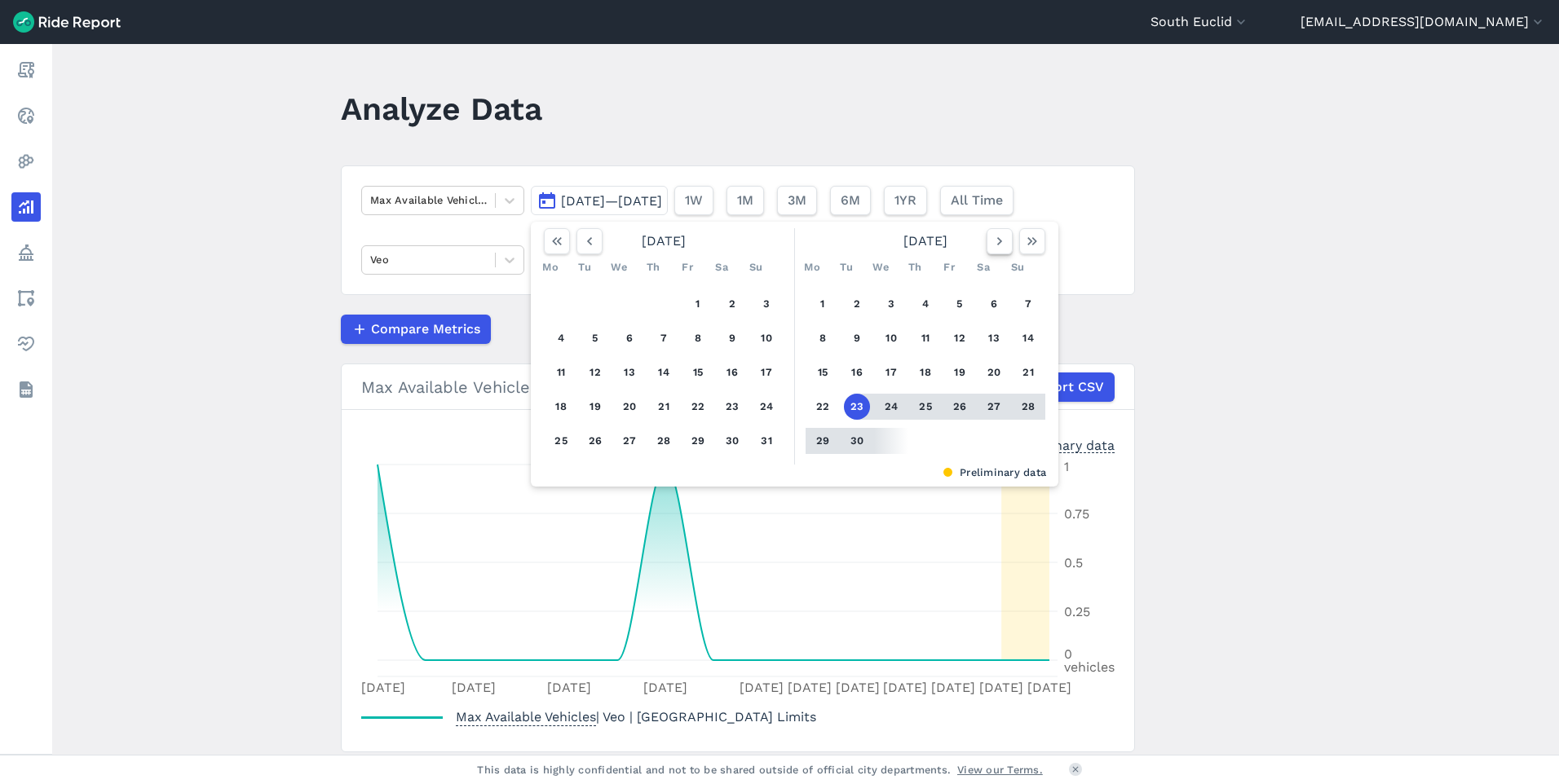
click at [998, 238] on icon "button" at bounding box center [999, 241] width 16 height 16
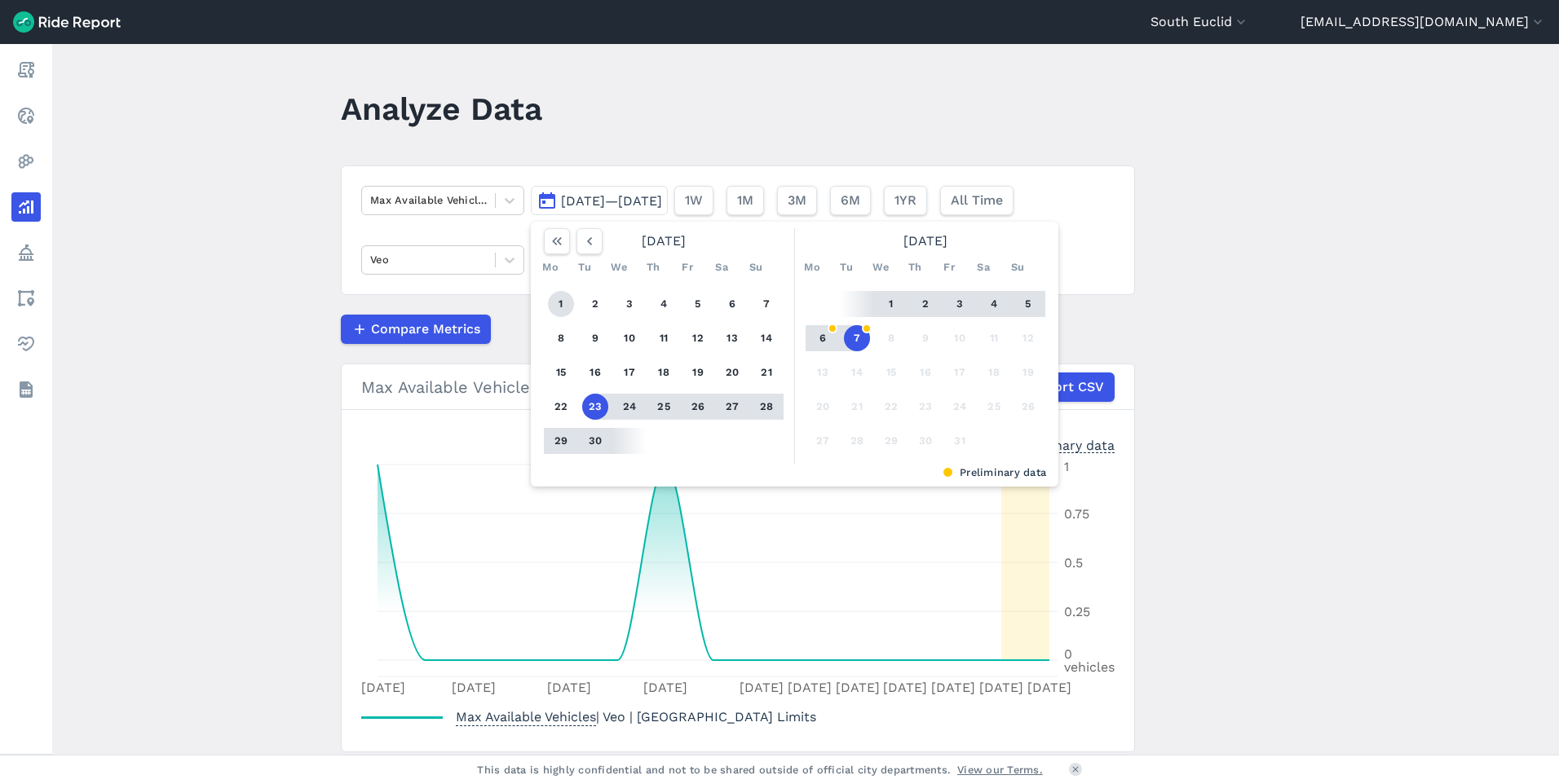
click at [556, 303] on button "1" at bounding box center [561, 304] width 26 height 26
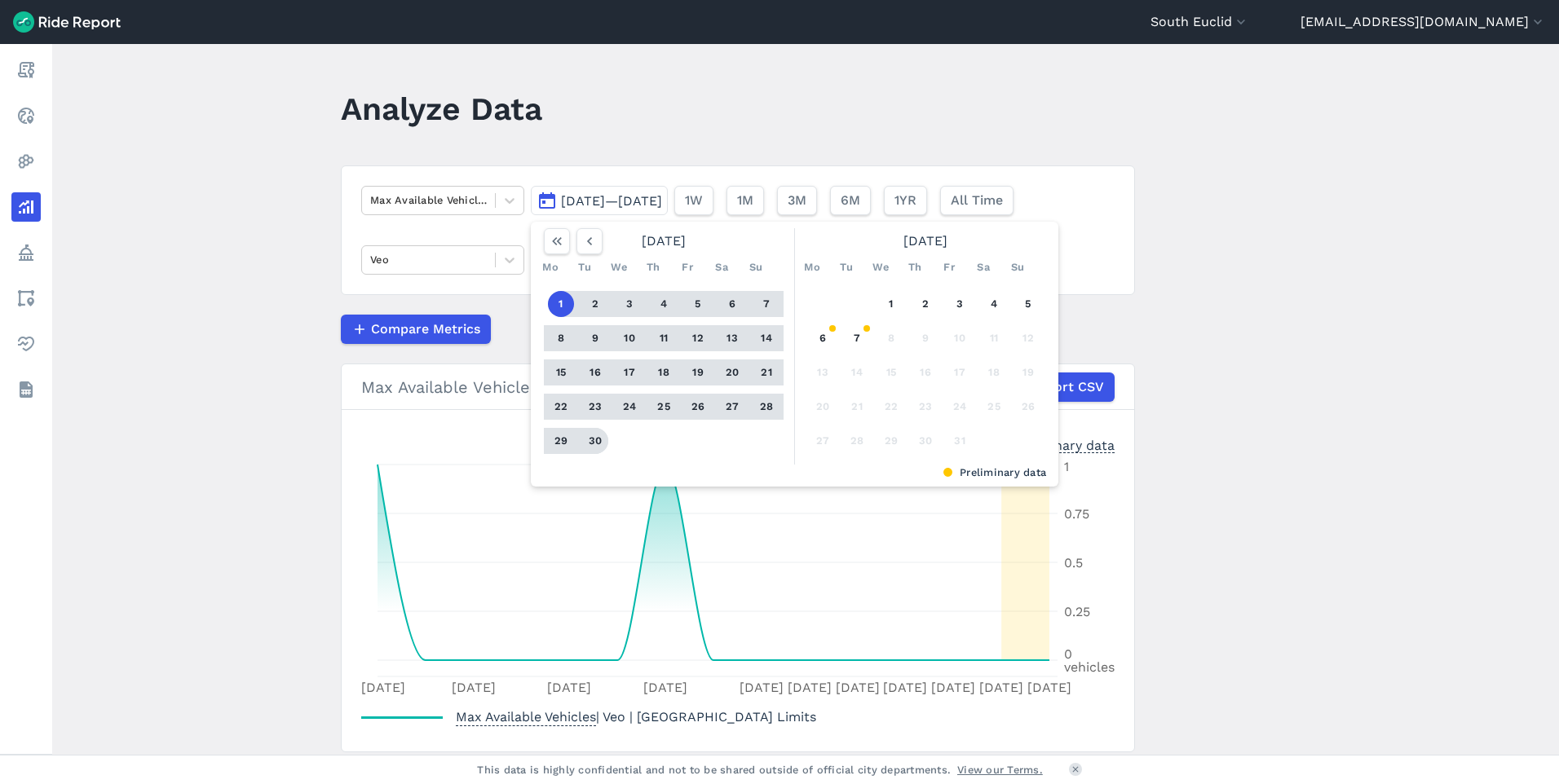
click at [592, 441] on button "30" at bounding box center [594, 441] width 26 height 26
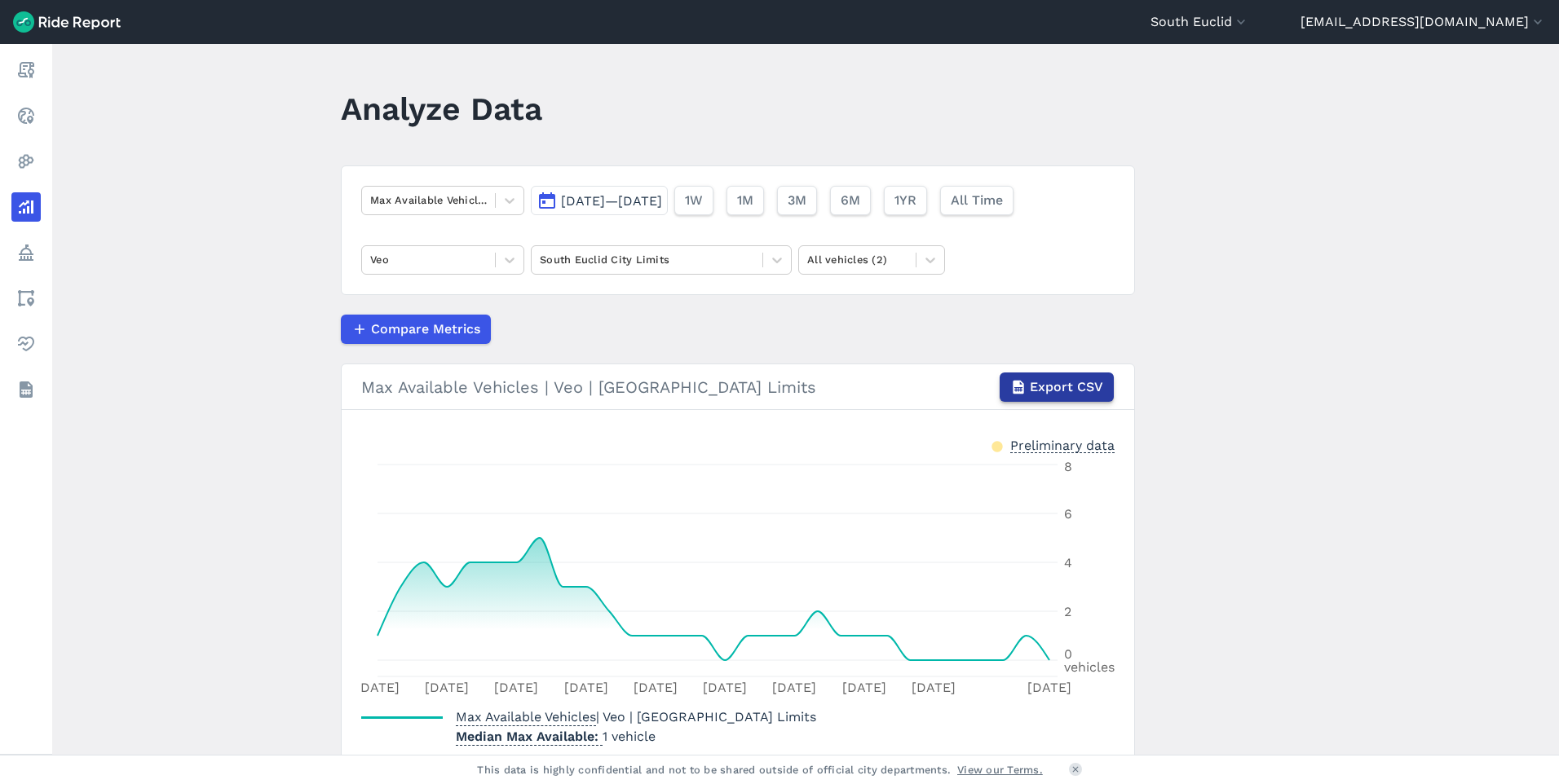
click at [1071, 390] on span "Export CSV" at bounding box center [1066, 387] width 73 height 19
click at [1162, 102] on main "Analyze Data Max Available Vehicles [DATE]—[DATE] 1W 1M 3M 6M 1YR All Time Veo …" at bounding box center [806, 399] width 1507 height 711
click at [1300, 24] on div "[GEOGRAPHIC_DATA] [GEOGRAPHIC_DATA] [GEOGRAPHIC_DATA] [GEOGRAPHIC_DATA] [GEOGRA…" at bounding box center [1348, 22] width 396 height 19
click at [1249, 14] on button "South Euclid" at bounding box center [1199, 22] width 98 height 19
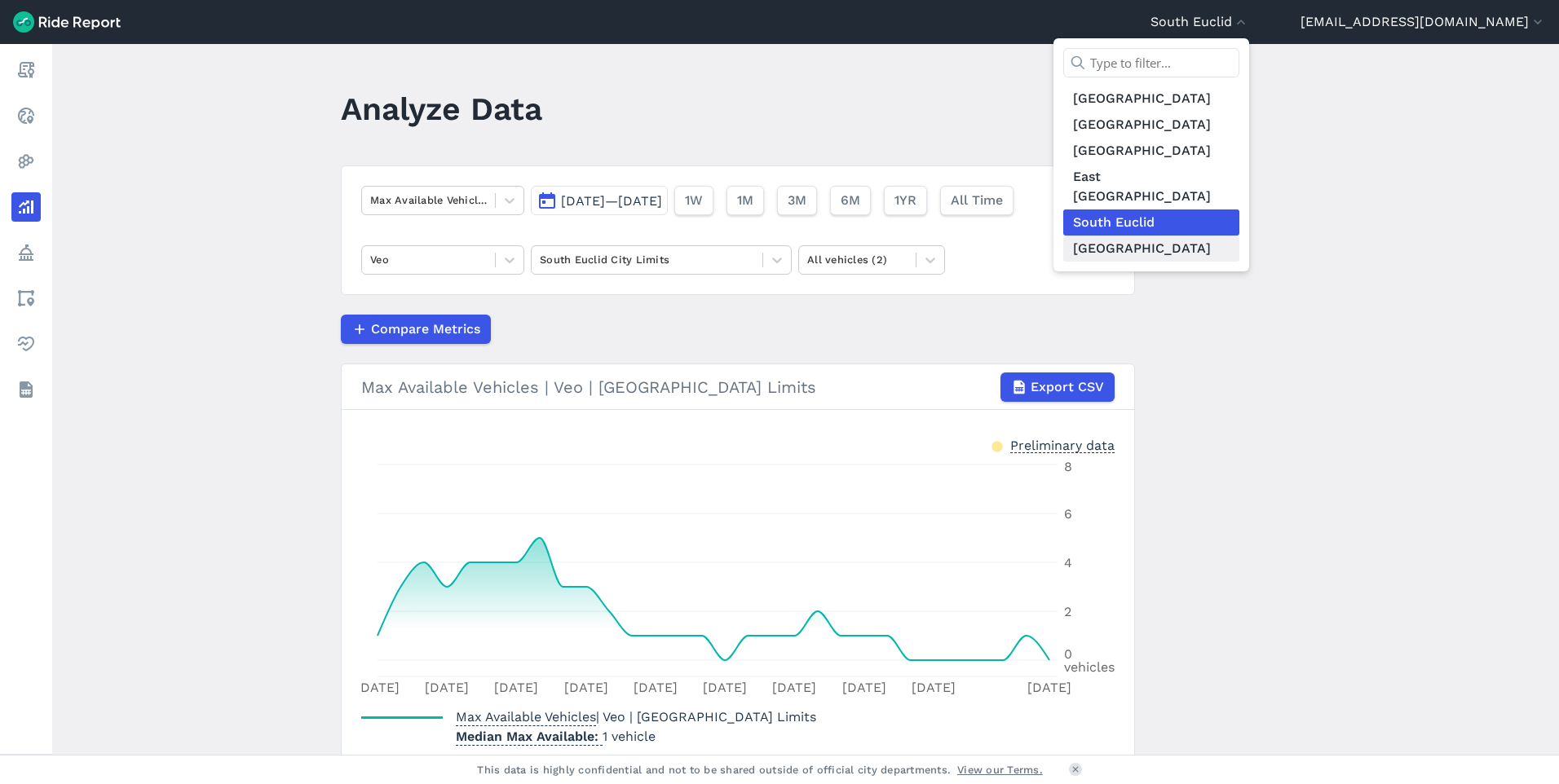
click at [1194, 235] on link "[GEOGRAPHIC_DATA]" at bounding box center [1151, 248] width 177 height 26
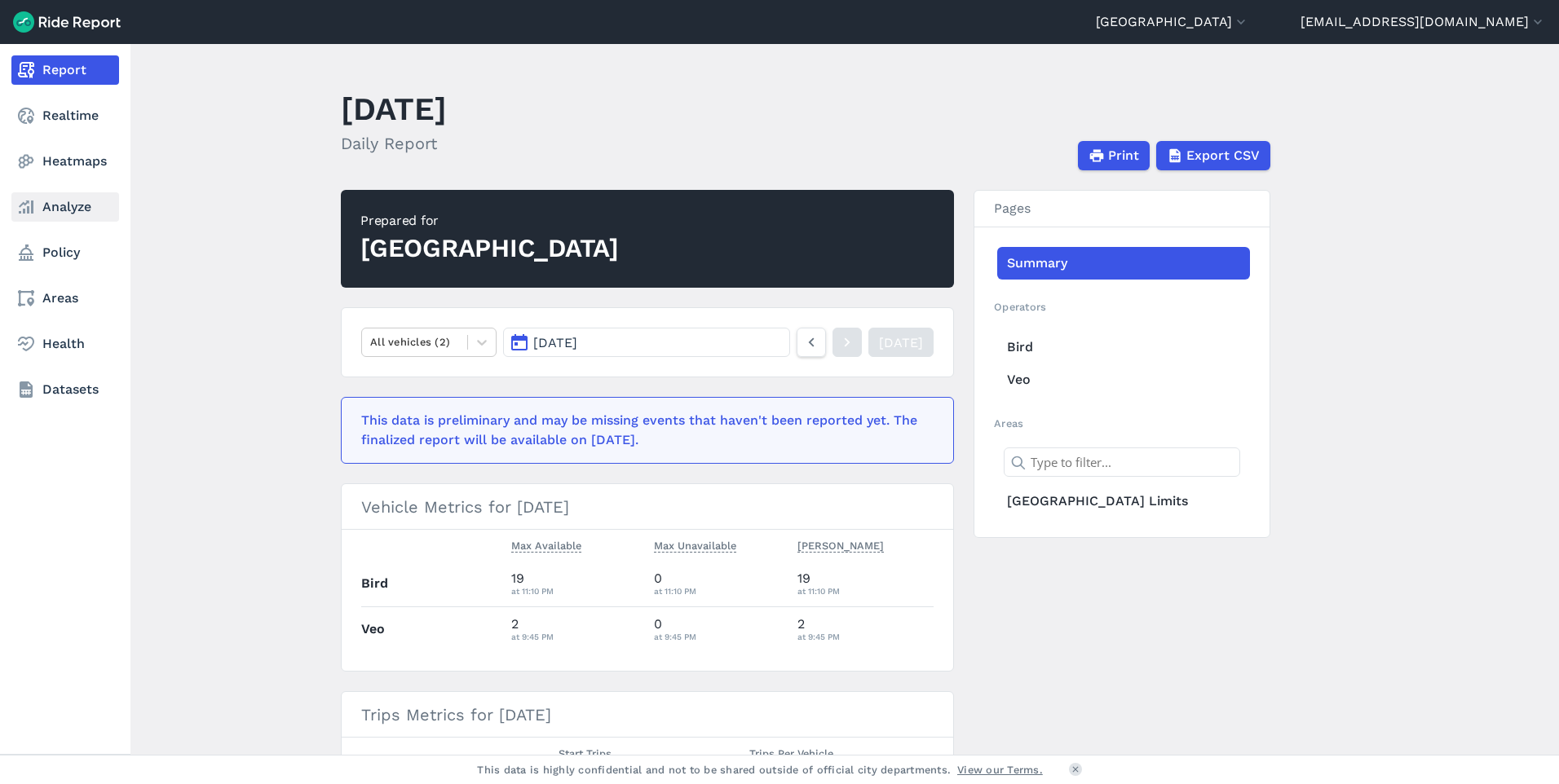
click at [78, 199] on link "Analyze" at bounding box center [66, 206] width 108 height 29
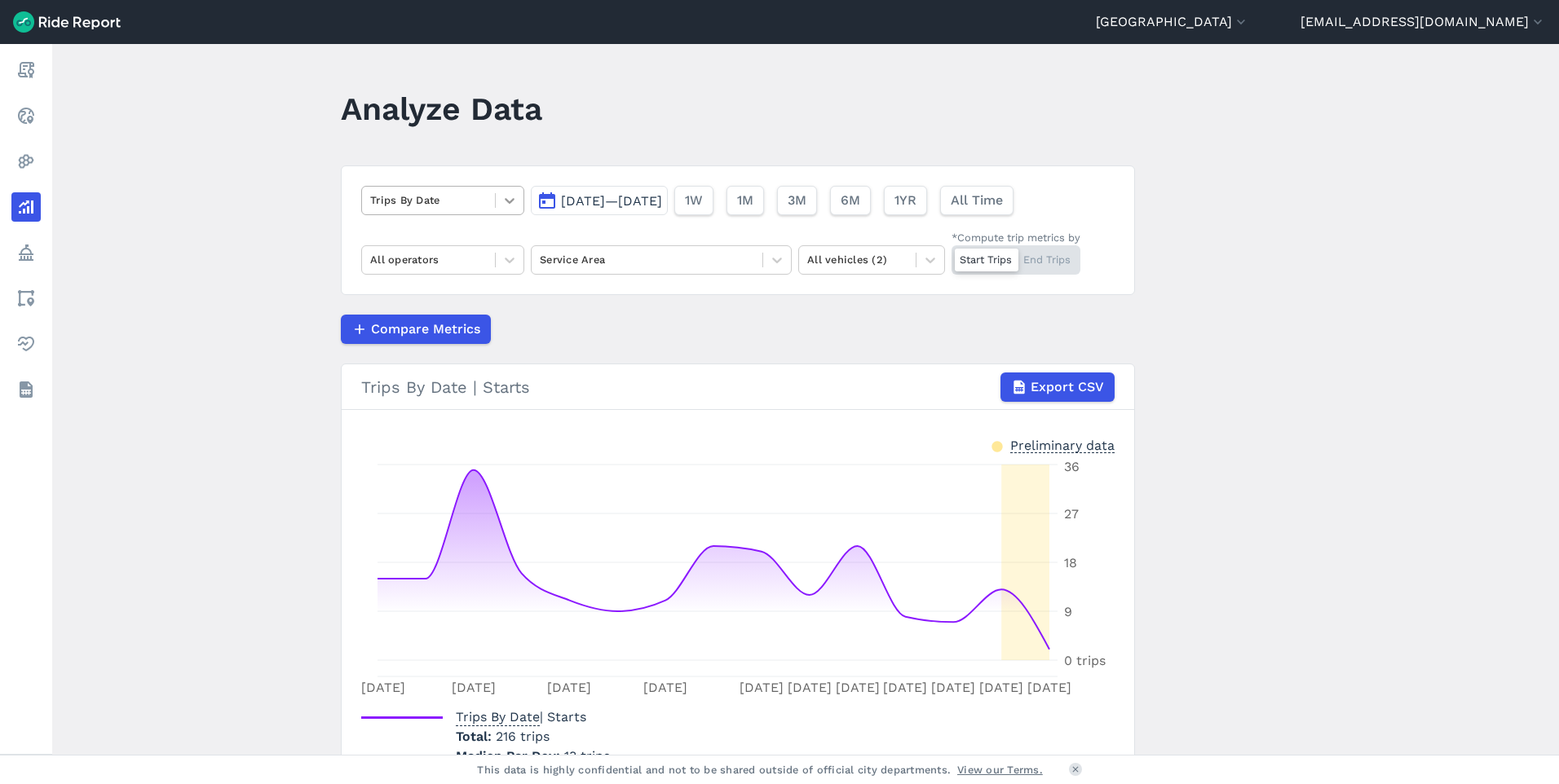
click at [507, 207] on icon at bounding box center [509, 200] width 16 height 16
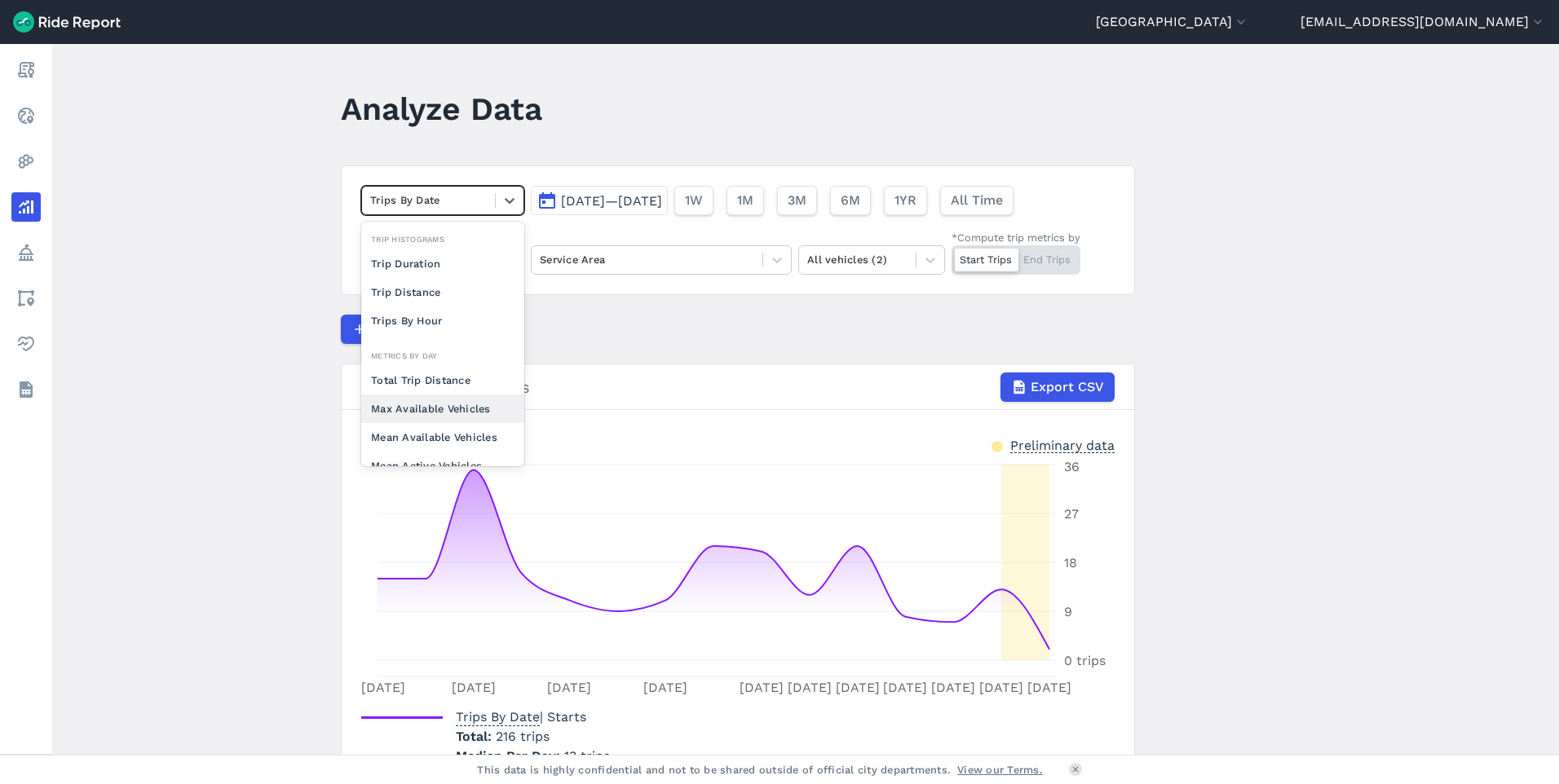
click at [464, 409] on div "Max Available Vehicles" at bounding box center [442, 409] width 163 height 29
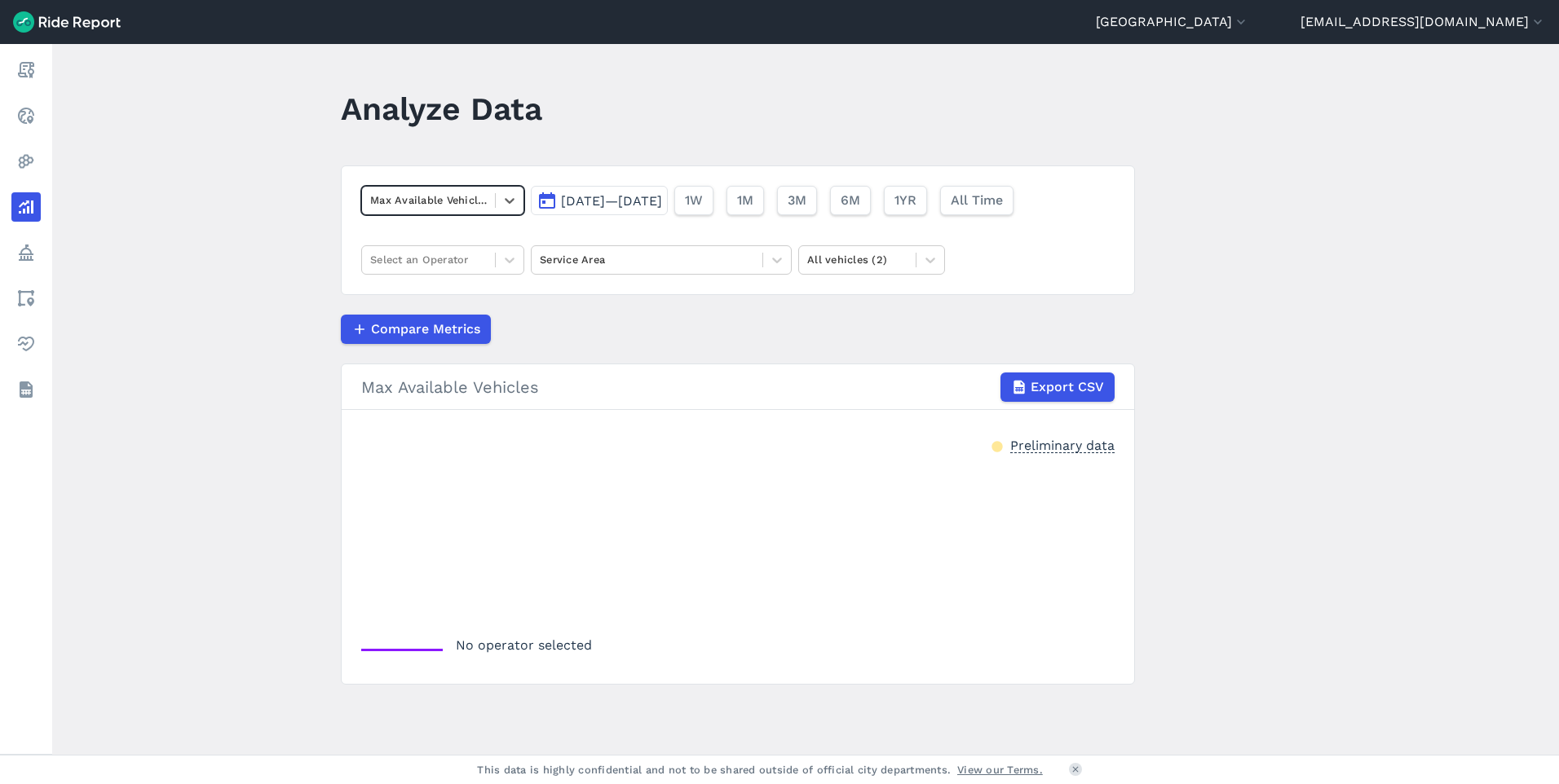
click at [662, 205] on span "[DATE]—[DATE]" at bounding box center [611, 201] width 101 height 15
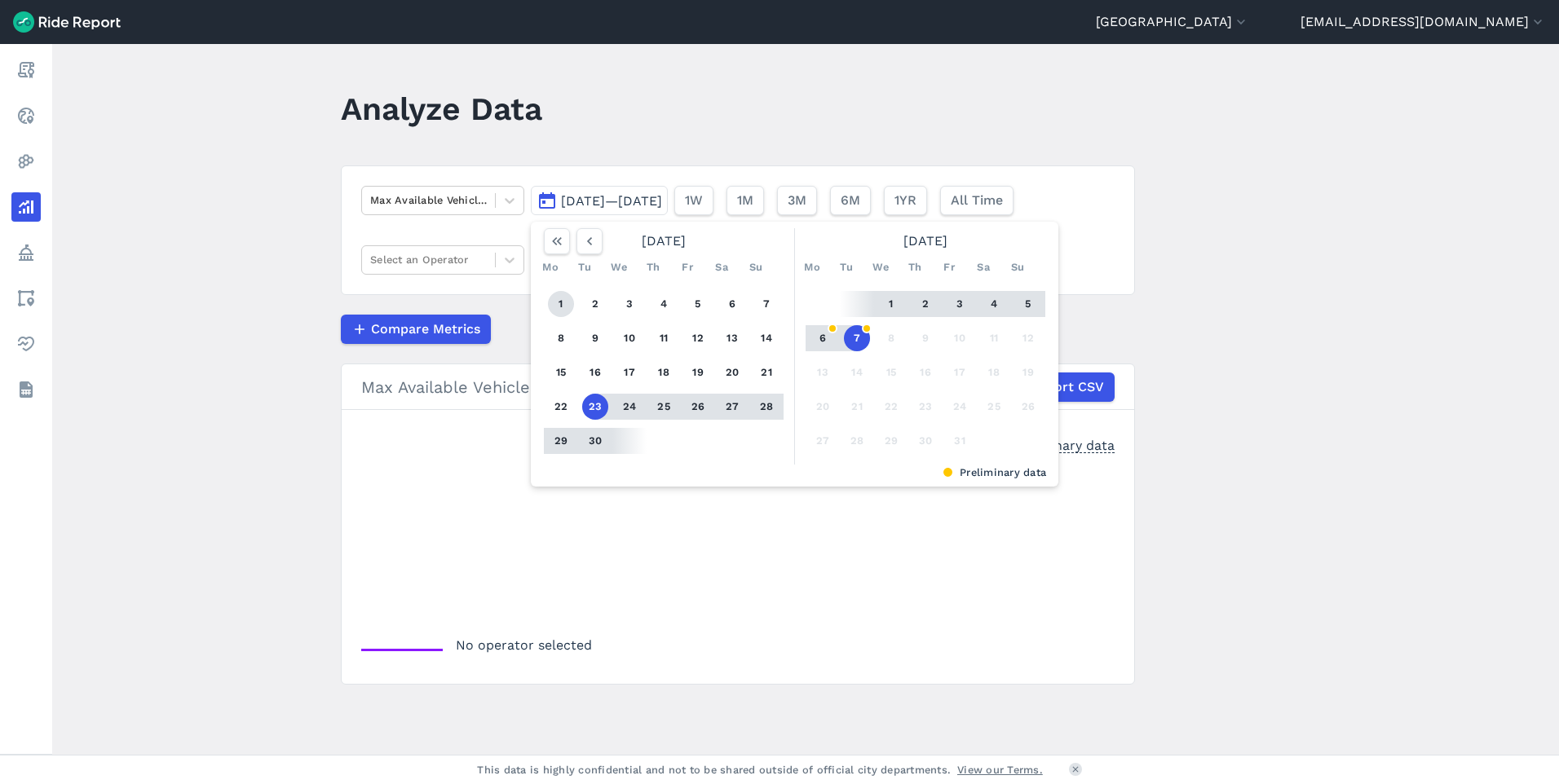
click at [557, 303] on button "1" at bounding box center [561, 304] width 26 height 26
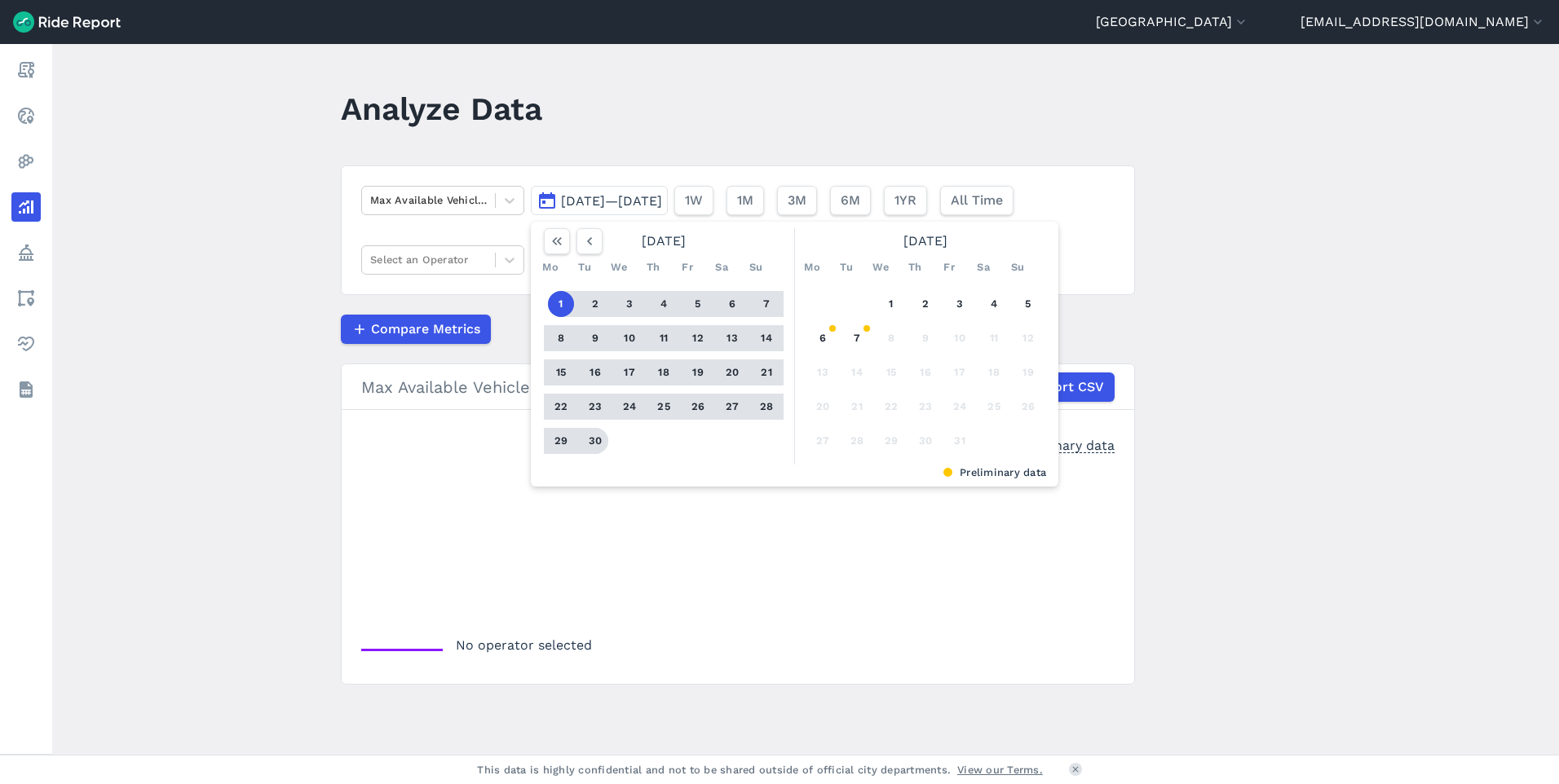
click at [588, 439] on button "30" at bounding box center [594, 441] width 26 height 26
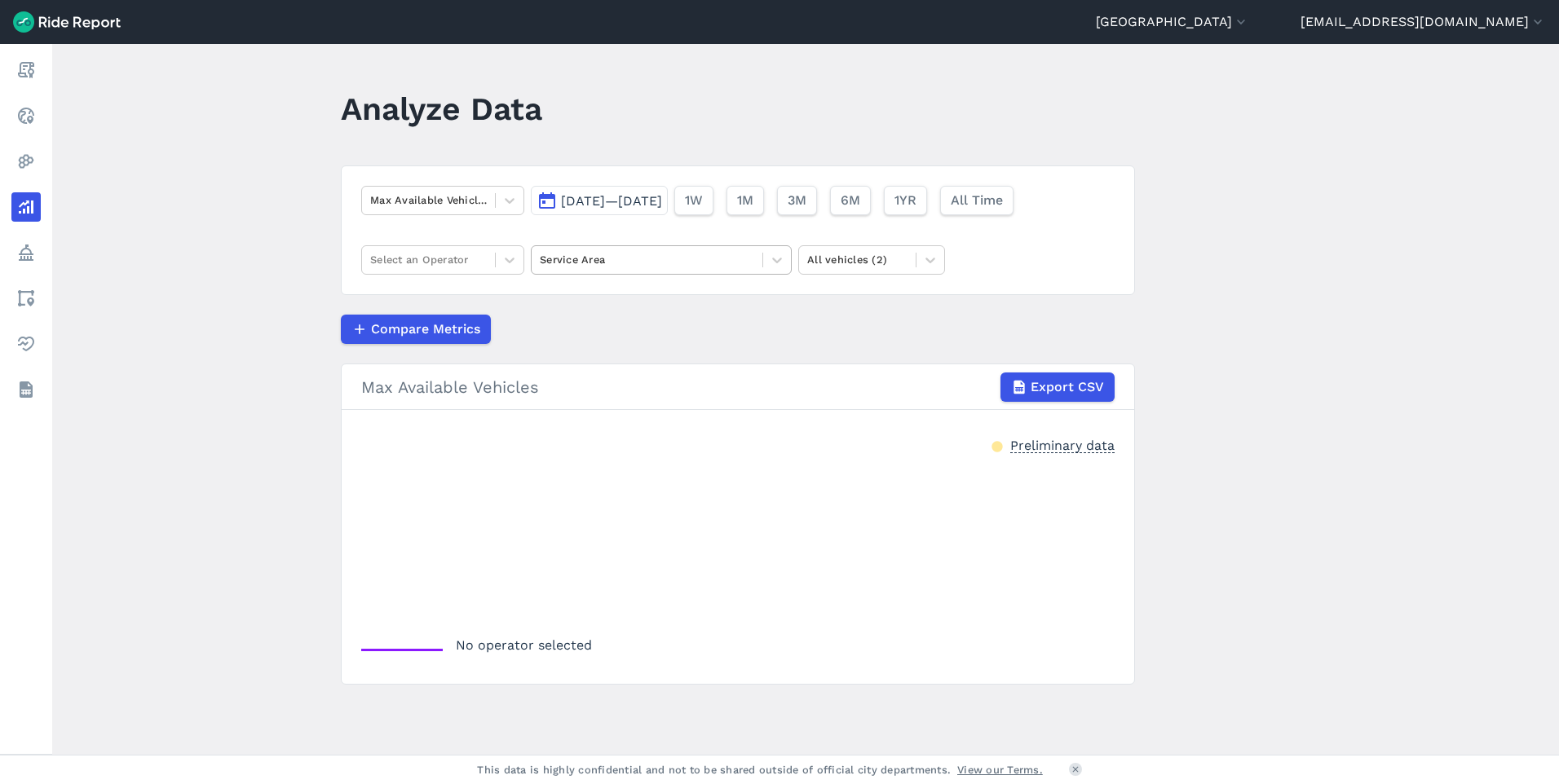
click at [649, 261] on div at bounding box center [646, 258] width 214 height 18
click at [668, 308] on div "[GEOGRAPHIC_DATA] Limits" at bounding box center [661, 299] width 260 height 29
click at [490, 258] on div "Select an Operator" at bounding box center [428, 259] width 133 height 25
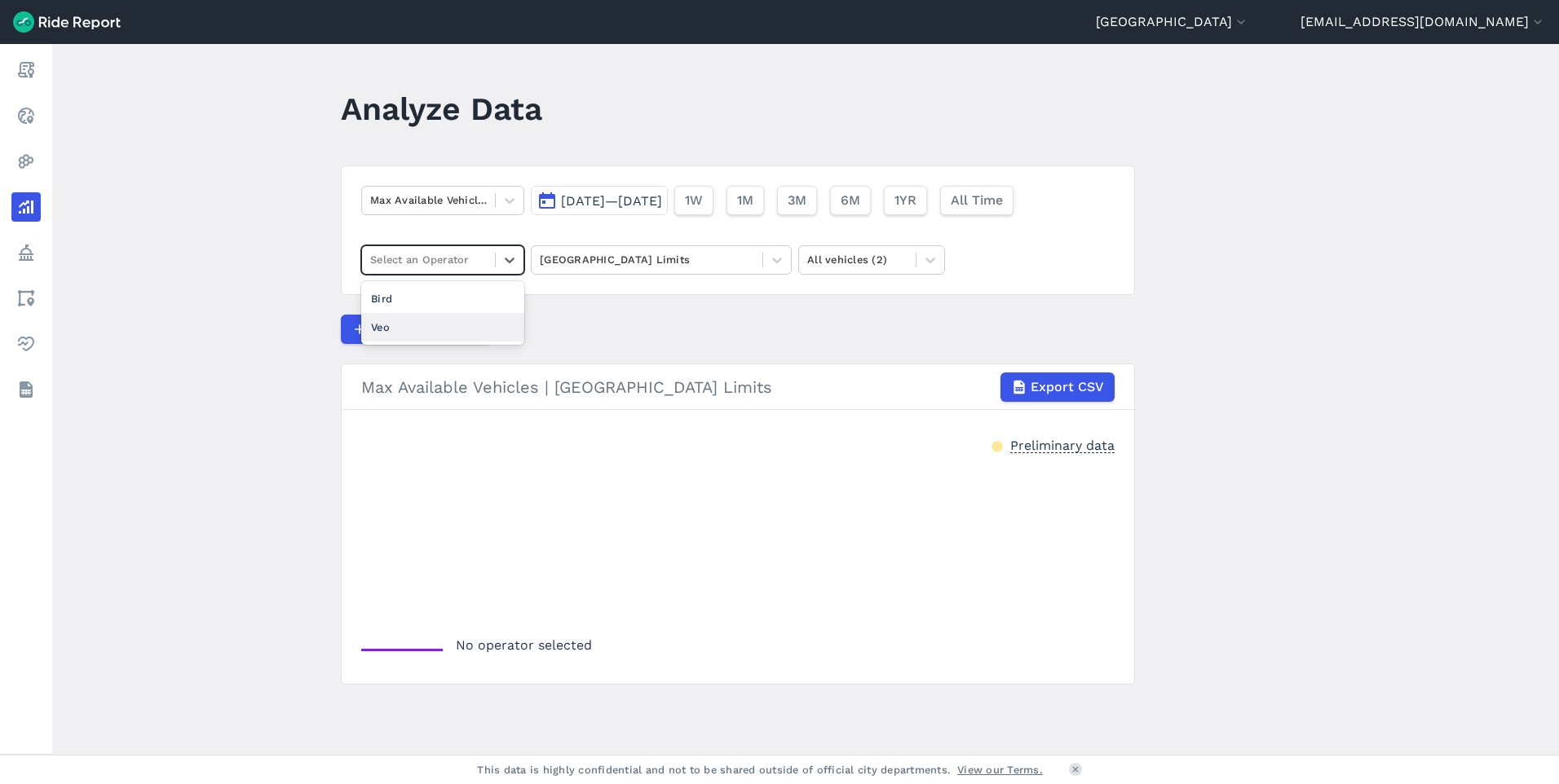
click at [446, 325] on div "Veo" at bounding box center [442, 327] width 163 height 29
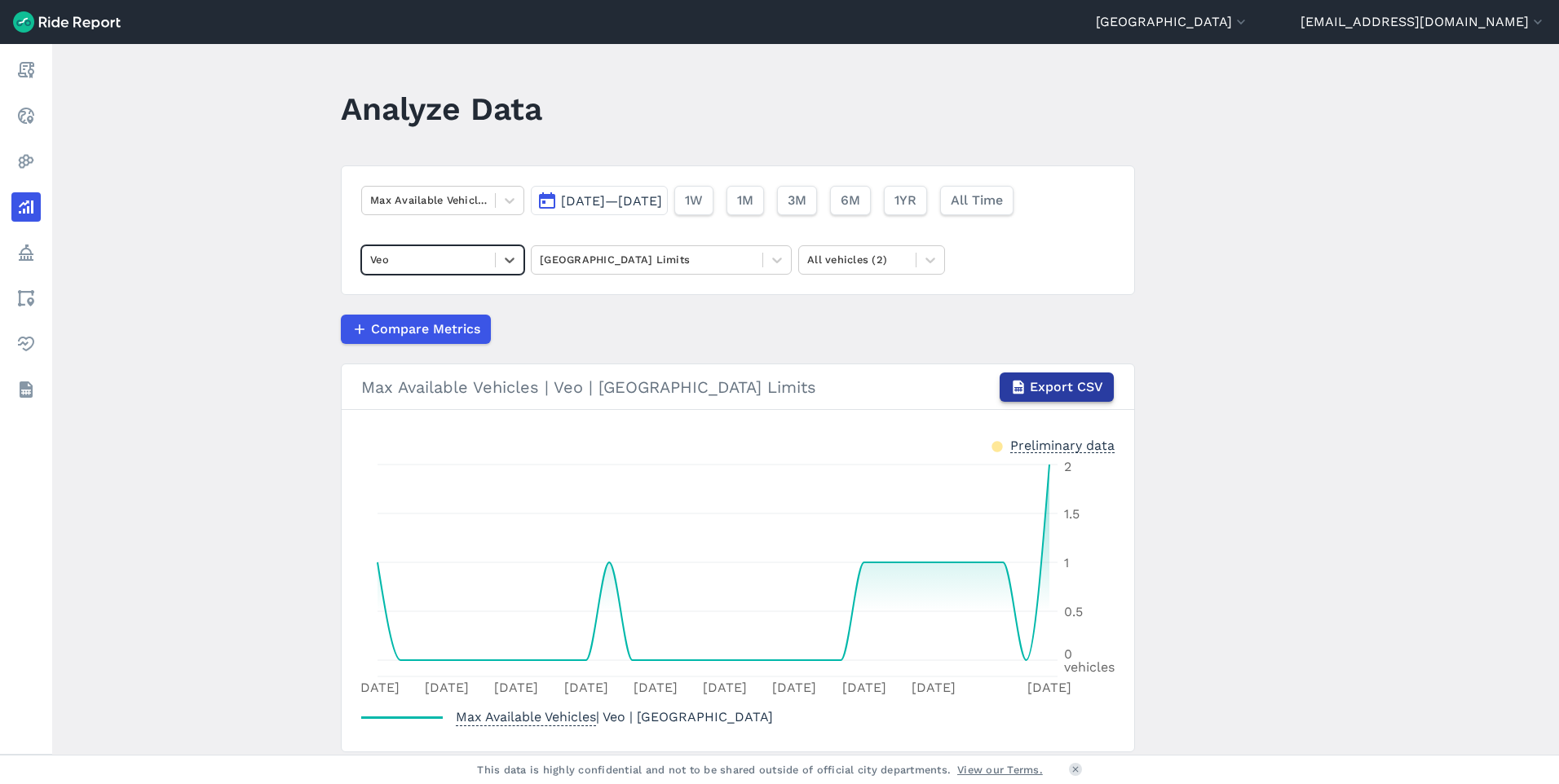
click at [1078, 392] on span "Export CSV" at bounding box center [1066, 387] width 73 height 19
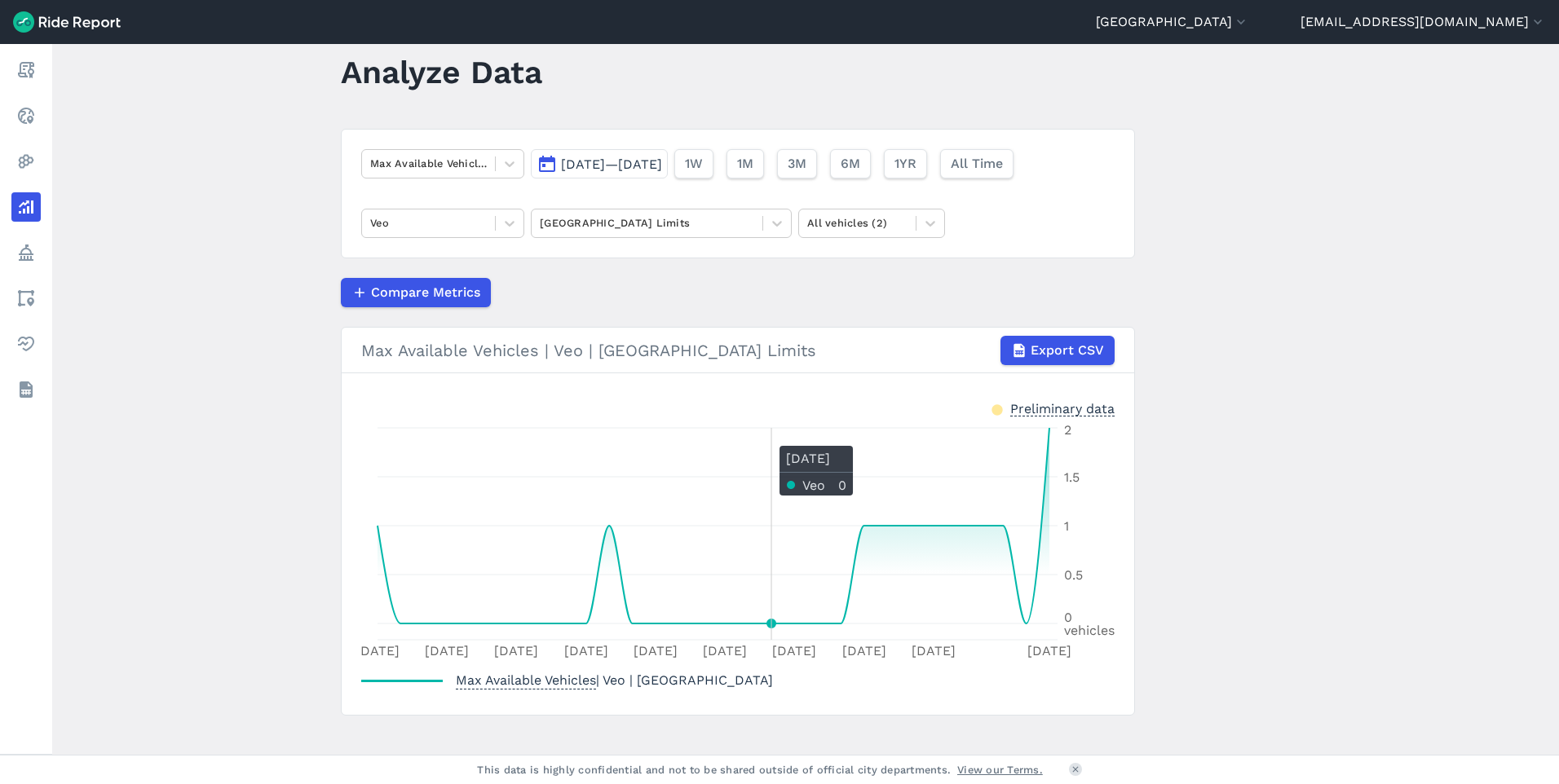
scroll to position [56, 0]
